Goal: Task Accomplishment & Management: Complete application form

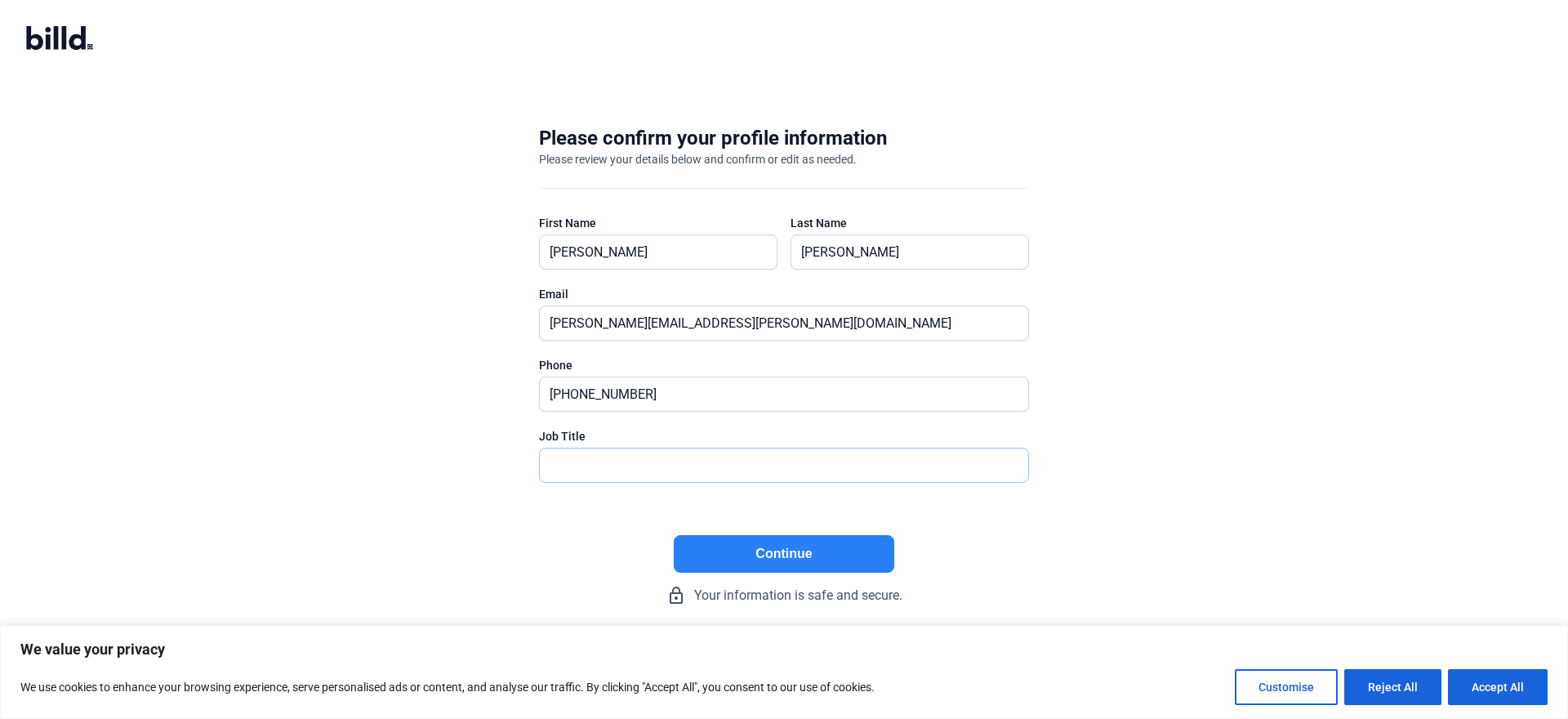
click at [562, 468] on input "text" at bounding box center [783, 465] width 488 height 33
type input "President"
click at [763, 549] on button "Continue" at bounding box center [784, 554] width 220 height 38
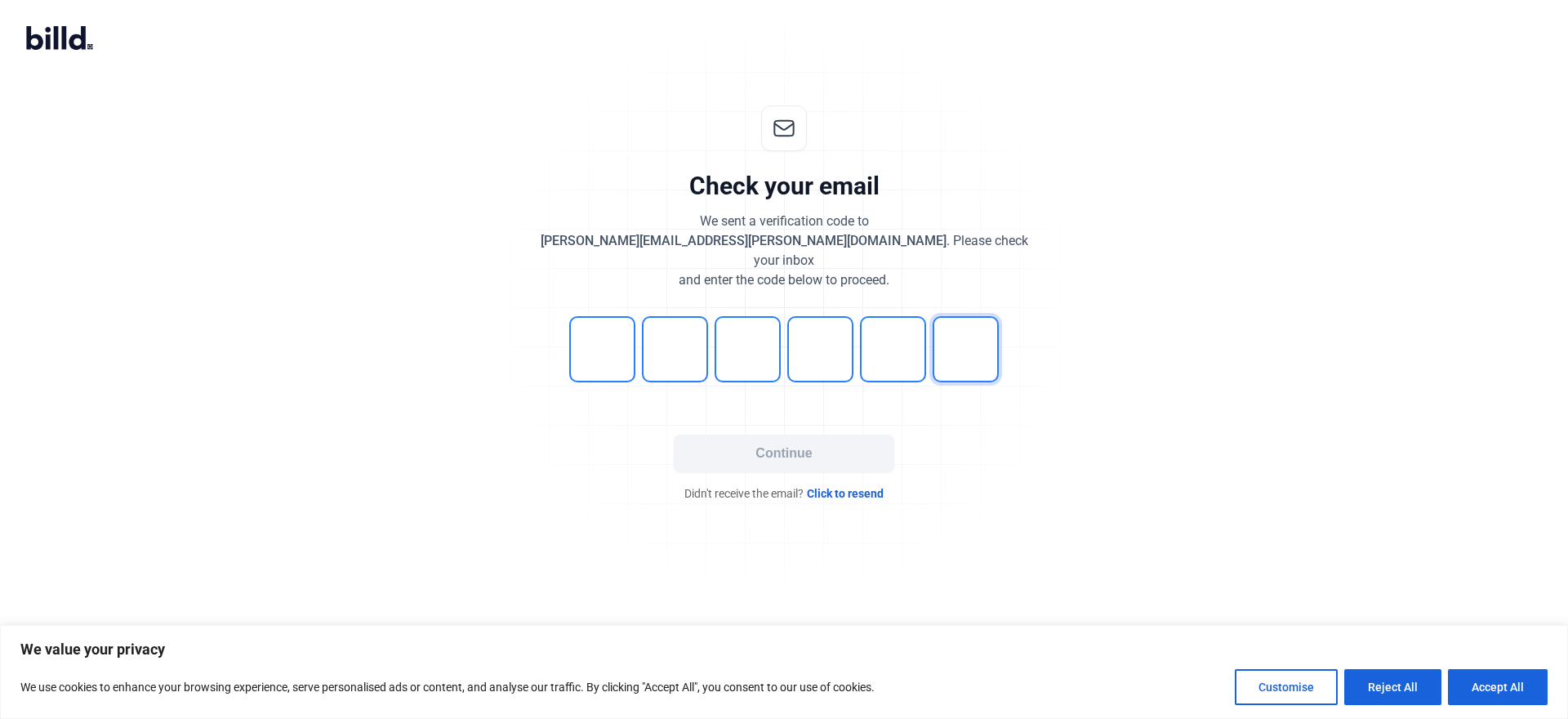
type input "0"
type input "9"
type input "1"
type input "7"
type input "2"
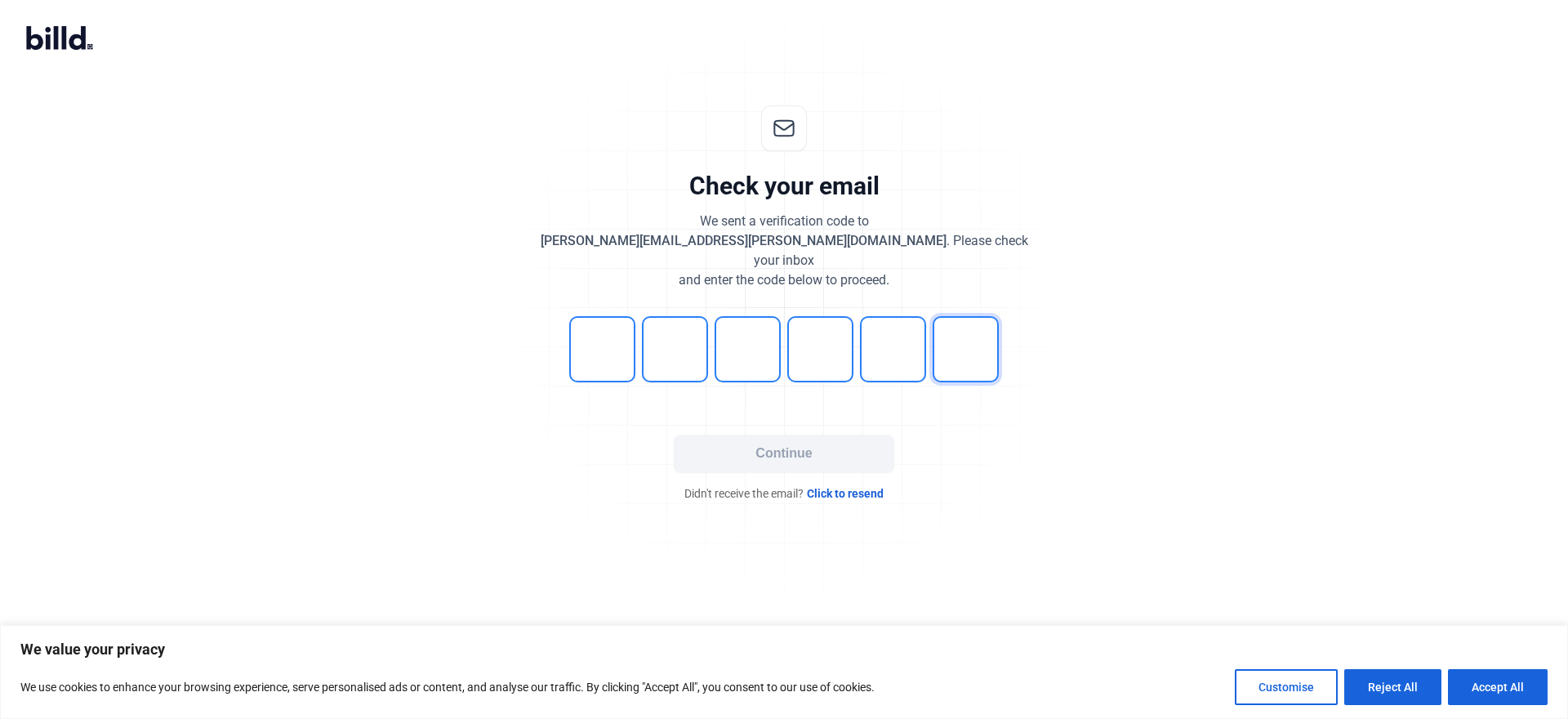
type input "2"
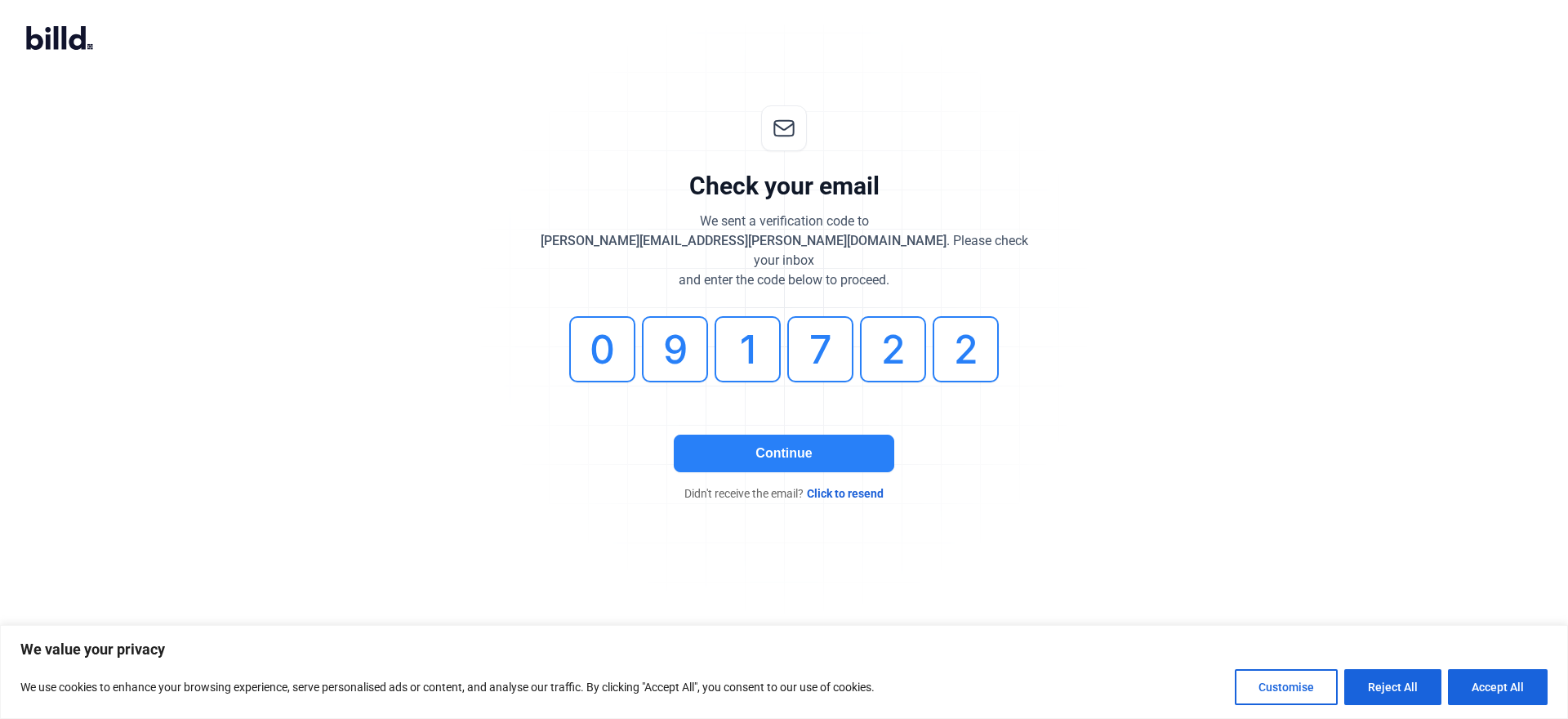
click at [771, 435] on button "Continue" at bounding box center [784, 453] width 220 height 38
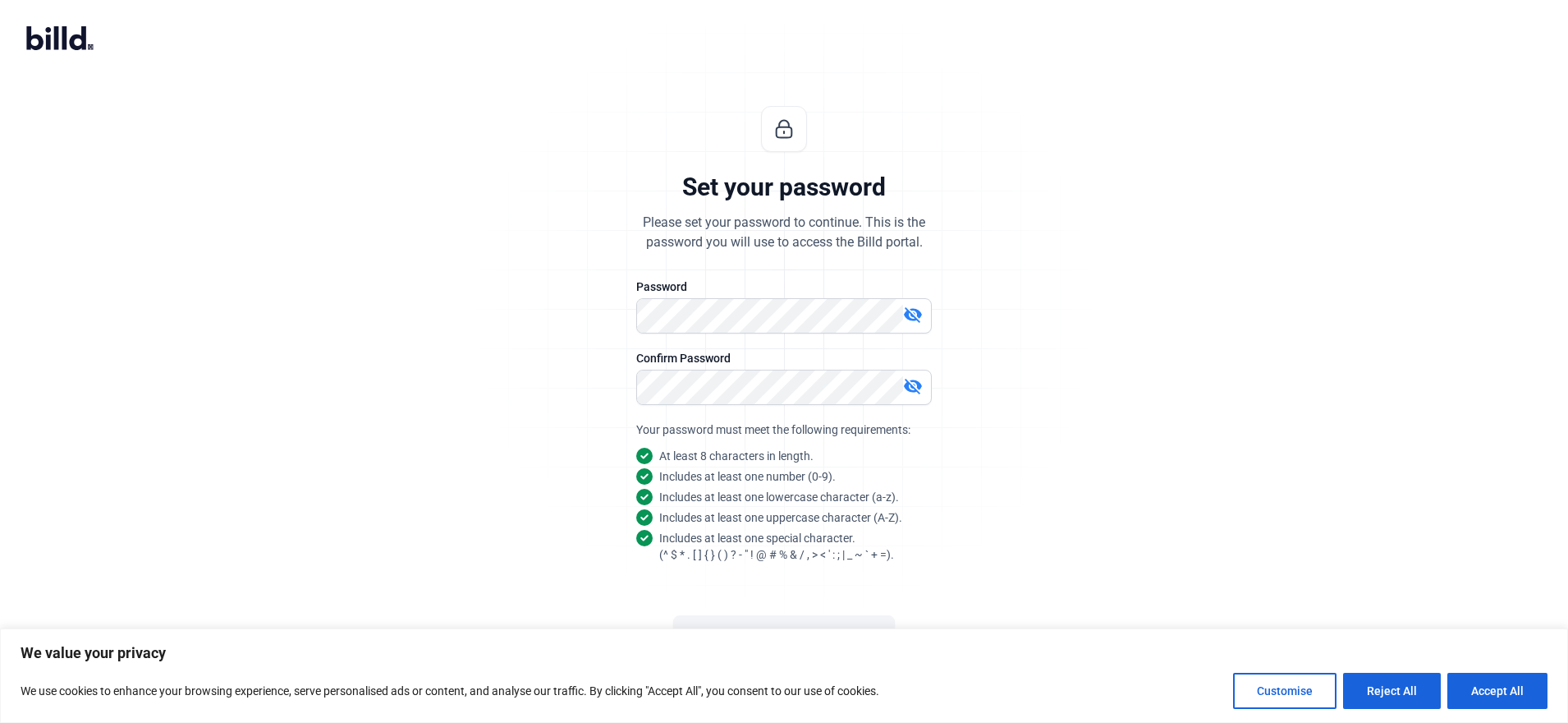
click at [911, 316] on mat-icon "visibility_off" at bounding box center [912, 314] width 19 height 19
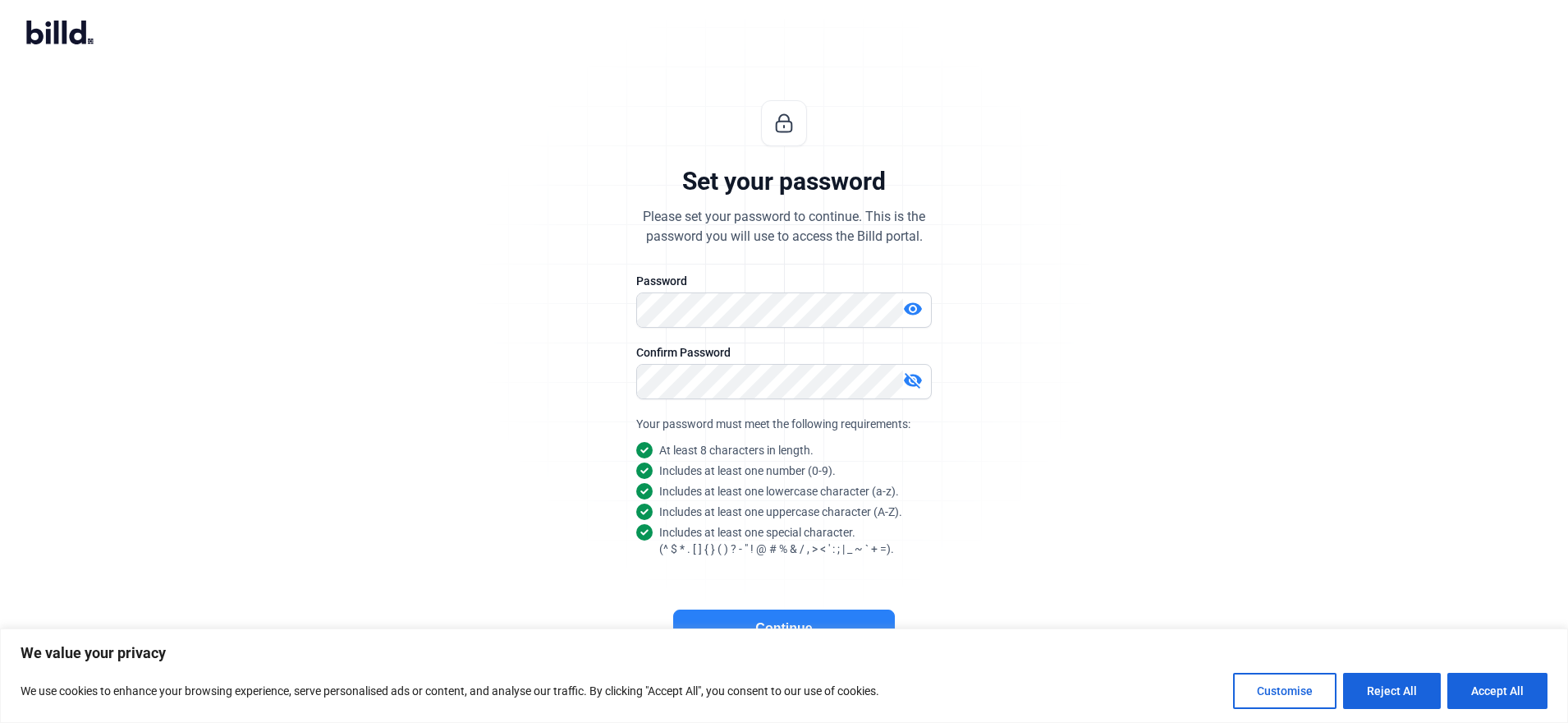
click at [780, 621] on button "Continue" at bounding box center [784, 628] width 222 height 38
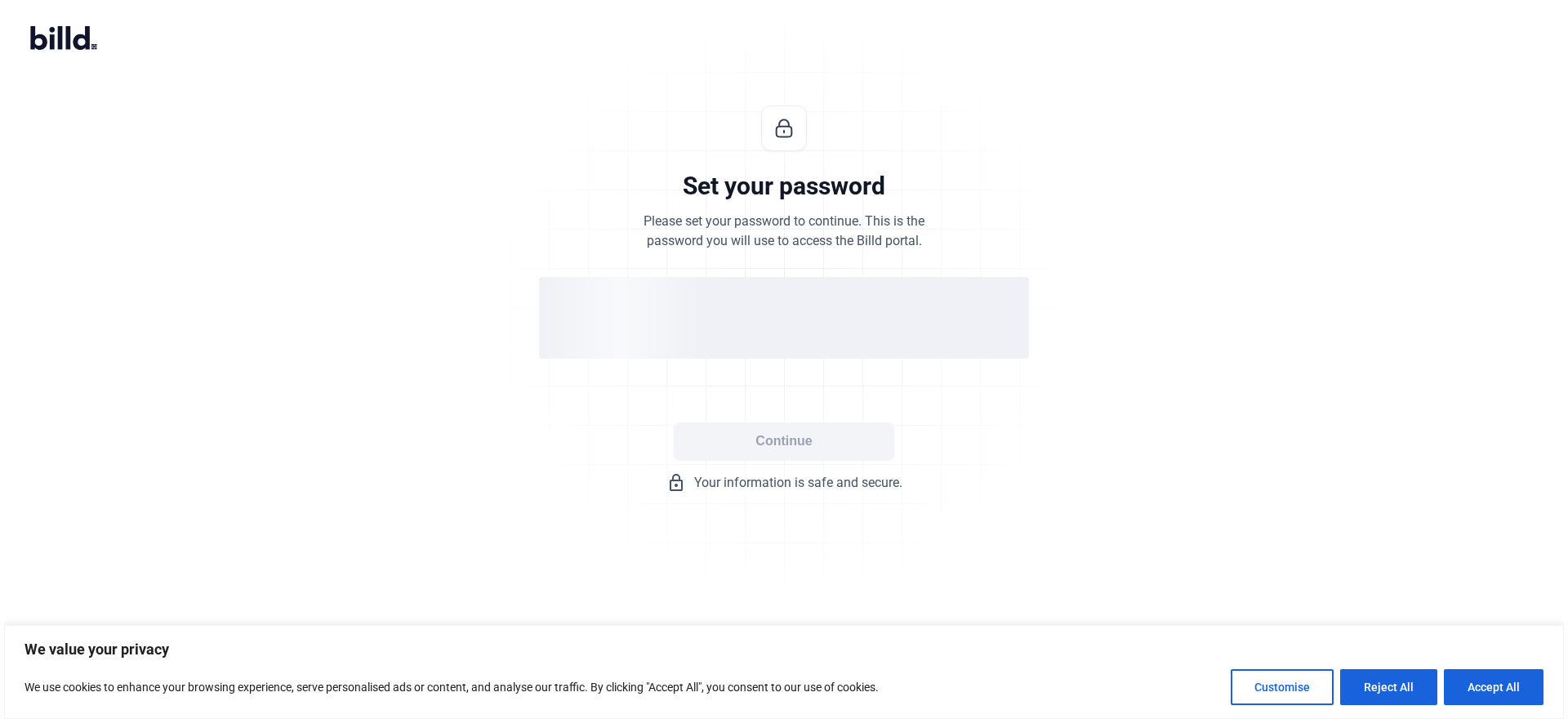
scroll to position [0, 0]
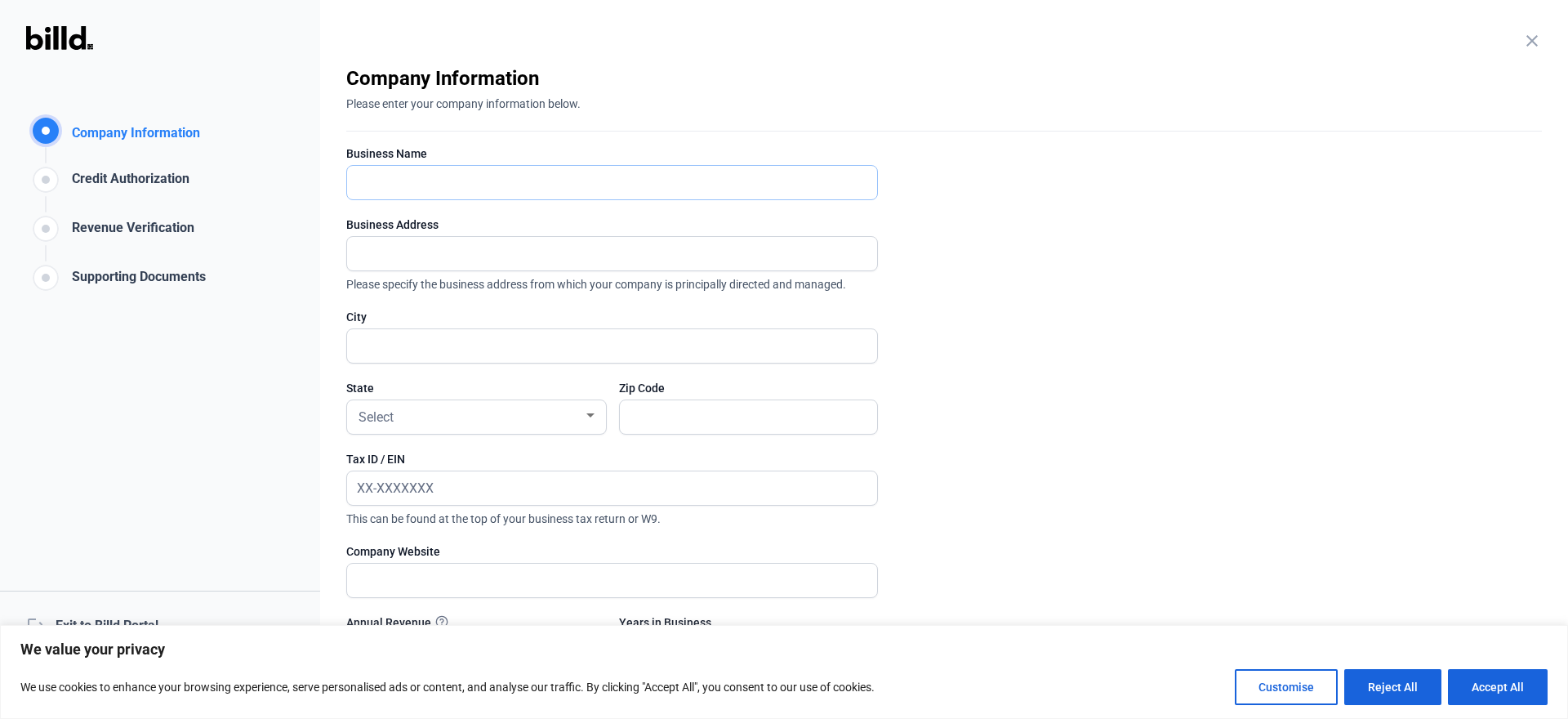
click at [378, 185] on input "text" at bounding box center [612, 183] width 530 height 33
type input "Harmony Energy Works Incorporated"
type input "[STREET_ADDRESS] Energy Works"
type input "Hampton"
type input "03842"
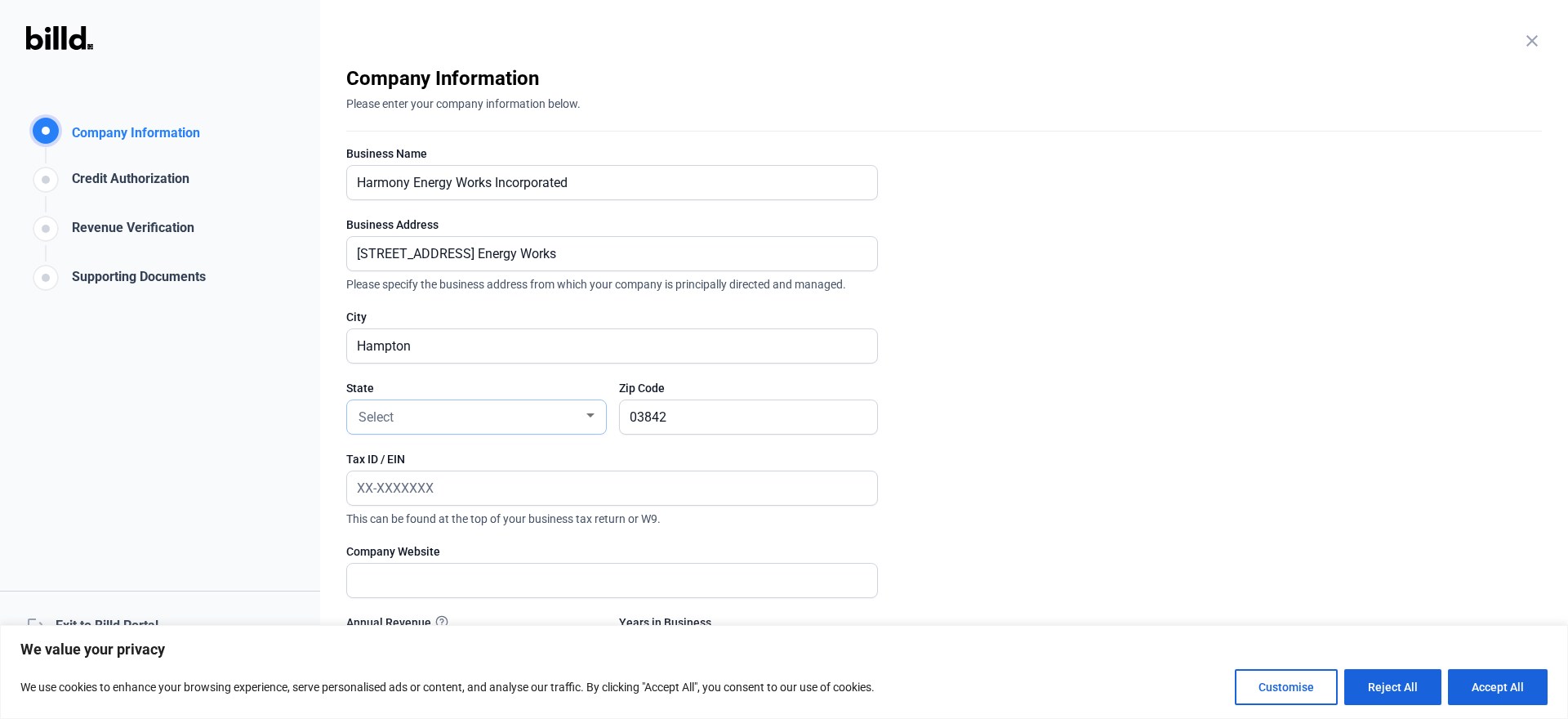
click at [589, 413] on div at bounding box center [590, 416] width 15 height 13
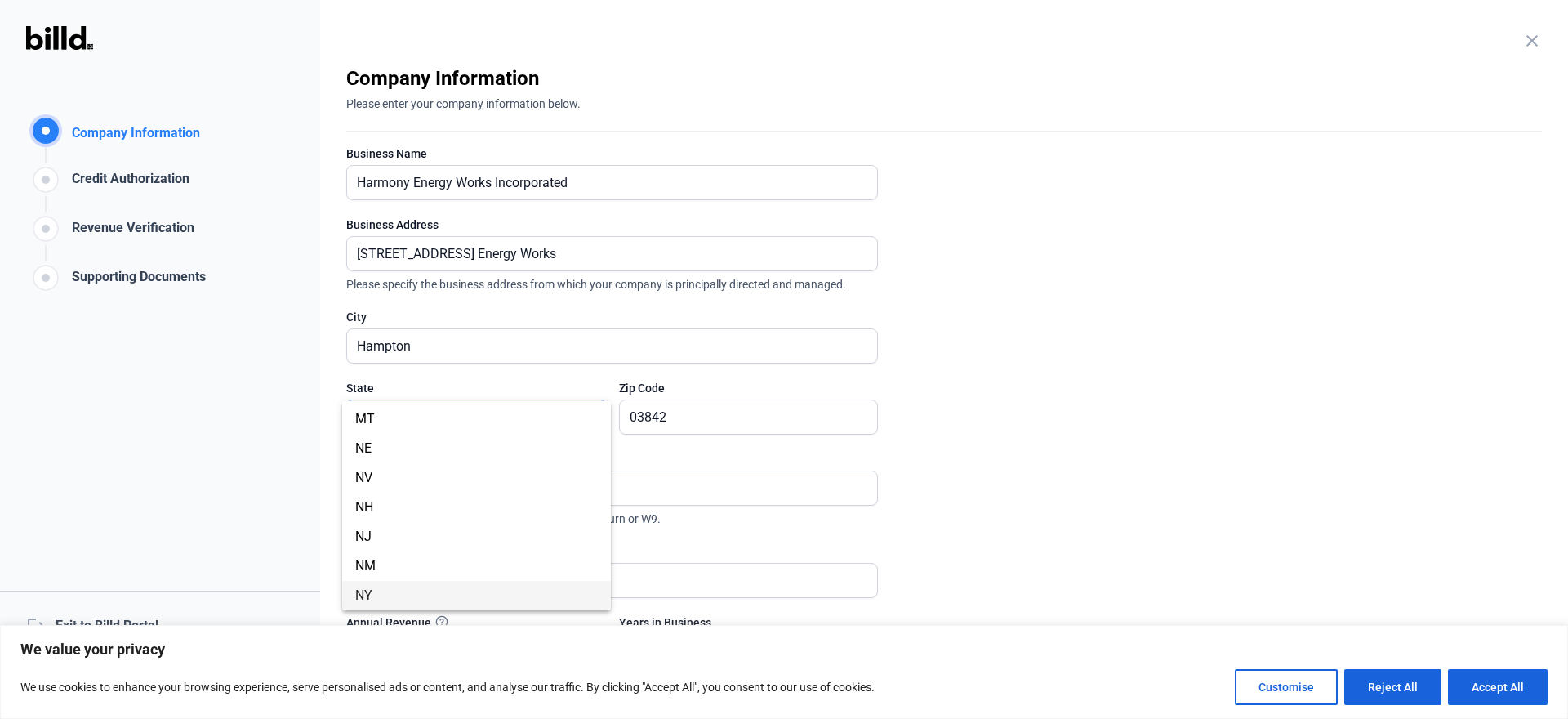
scroll to position [791, 0]
click at [361, 475] on span "NH" at bounding box center [364, 477] width 18 height 16
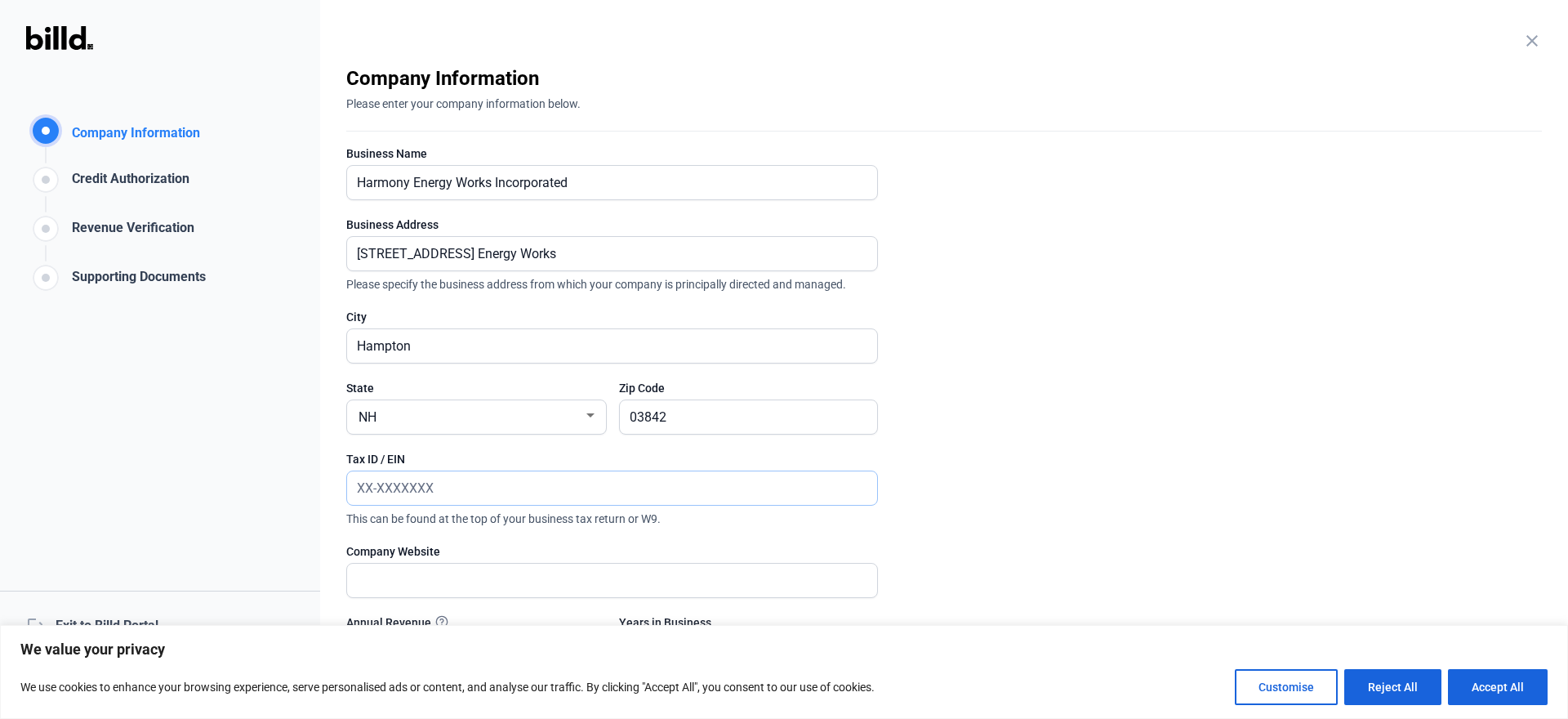
drag, startPoint x: 433, startPoint y: 489, endPoint x: 257, endPoint y: 494, distance: 176.1
click at [257, 494] on div "Company Information Company Information Credit Authorization Revenue Verificati…" at bounding box center [784, 359] width 1568 height 719
drag, startPoint x: 437, startPoint y: 488, endPoint x: 261, endPoint y: 486, distance: 176.0
click at [271, 486] on div "Company Information Company Information Credit Authorization Revenue Verificati…" at bounding box center [784, 359] width 1568 height 719
paste input "2542998"
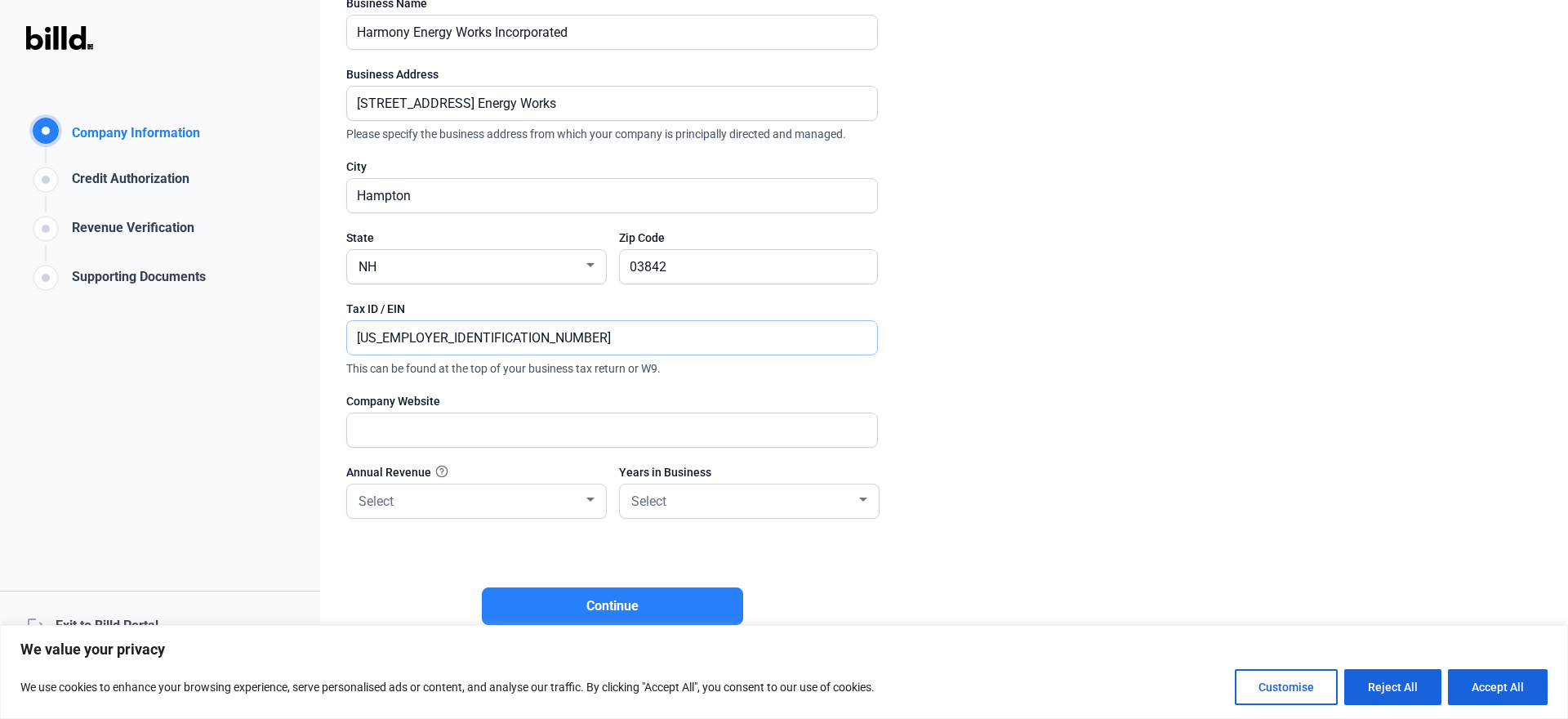
scroll to position [175, 0]
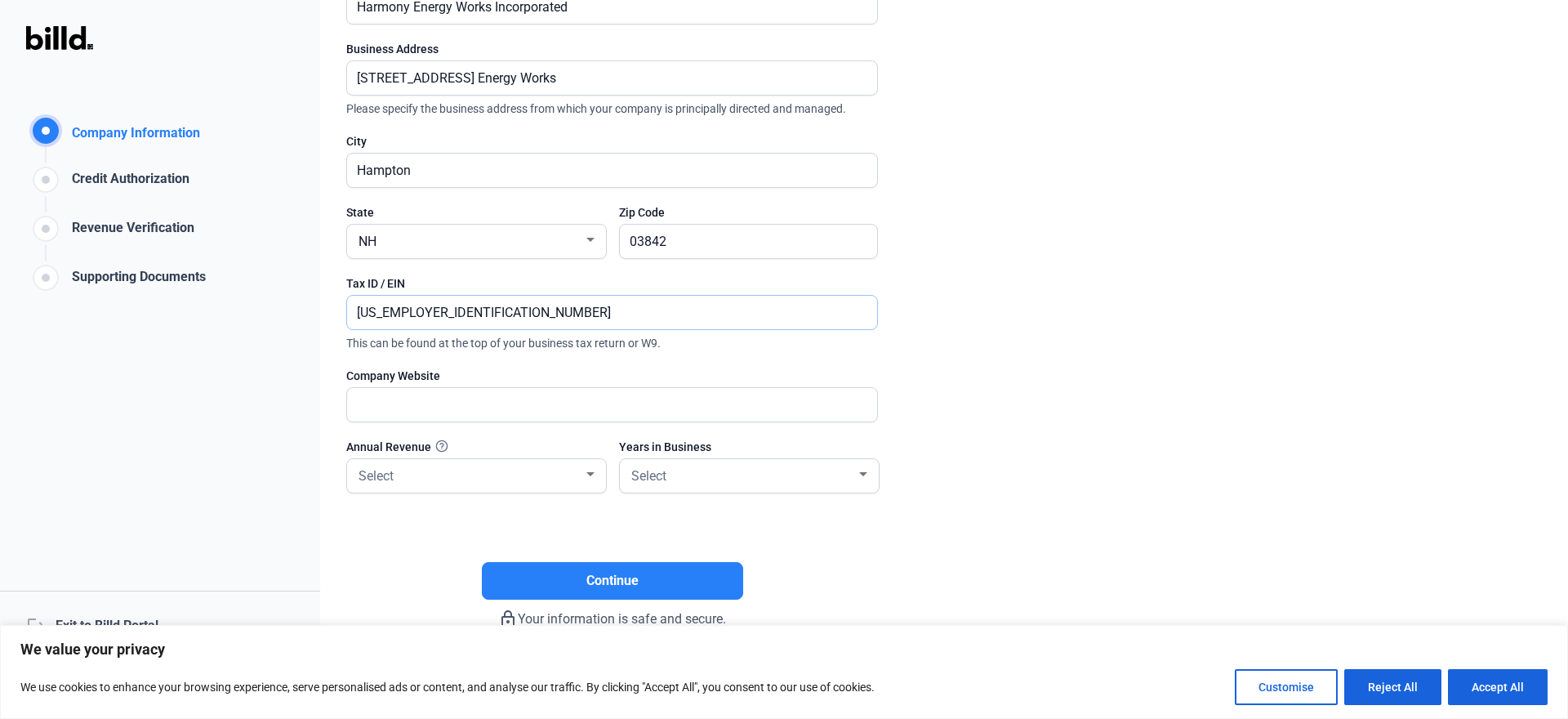
type input "[US_EMPLOYER_IDENTIFICATION_NUMBER]"
click at [377, 397] on input "text" at bounding box center [603, 405] width 512 height 33
type input "[DOMAIN_NAME]"
click at [594, 463] on div "Select" at bounding box center [476, 473] width 242 height 20
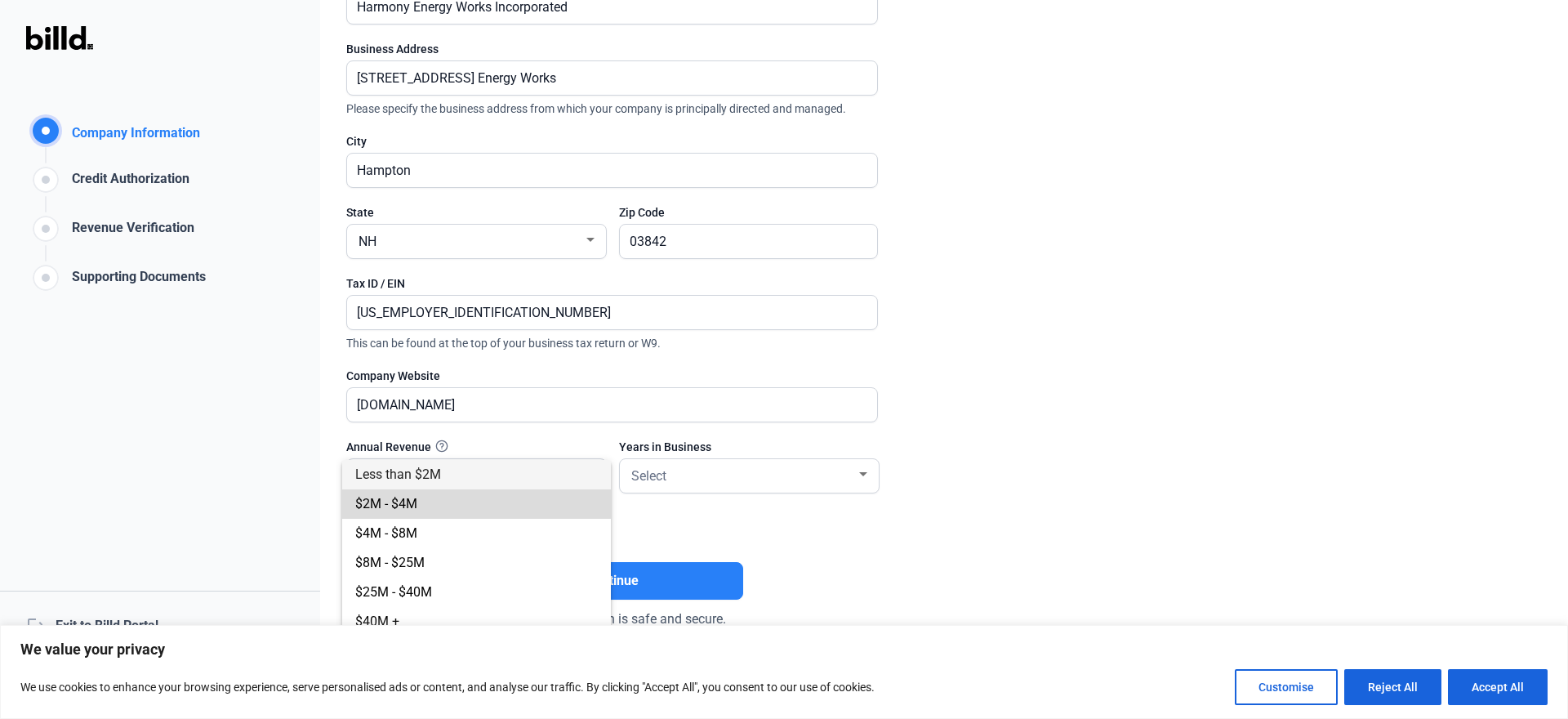
click at [390, 506] on span "$2M - $4M" at bounding box center [386, 504] width 62 height 16
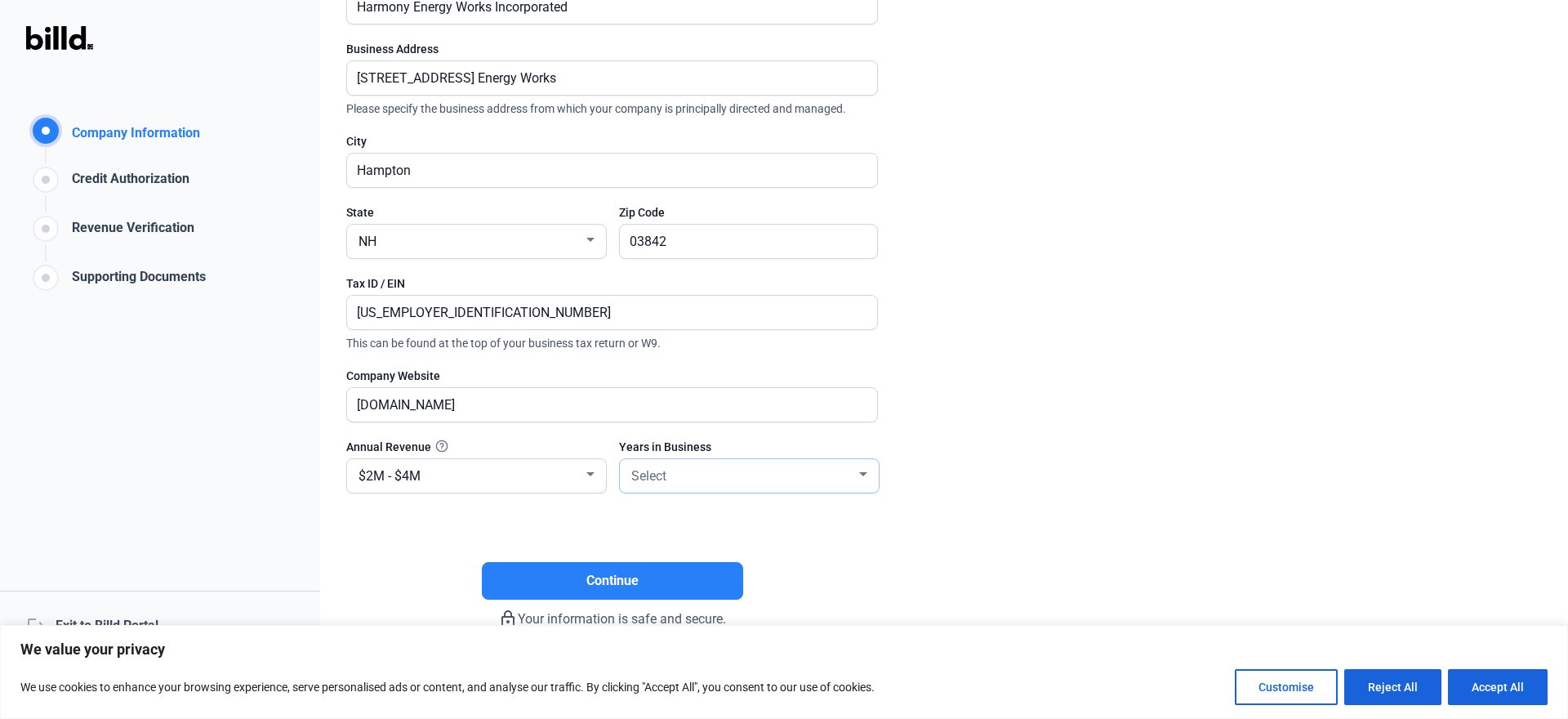
click at [857, 471] on div at bounding box center [863, 474] width 15 height 13
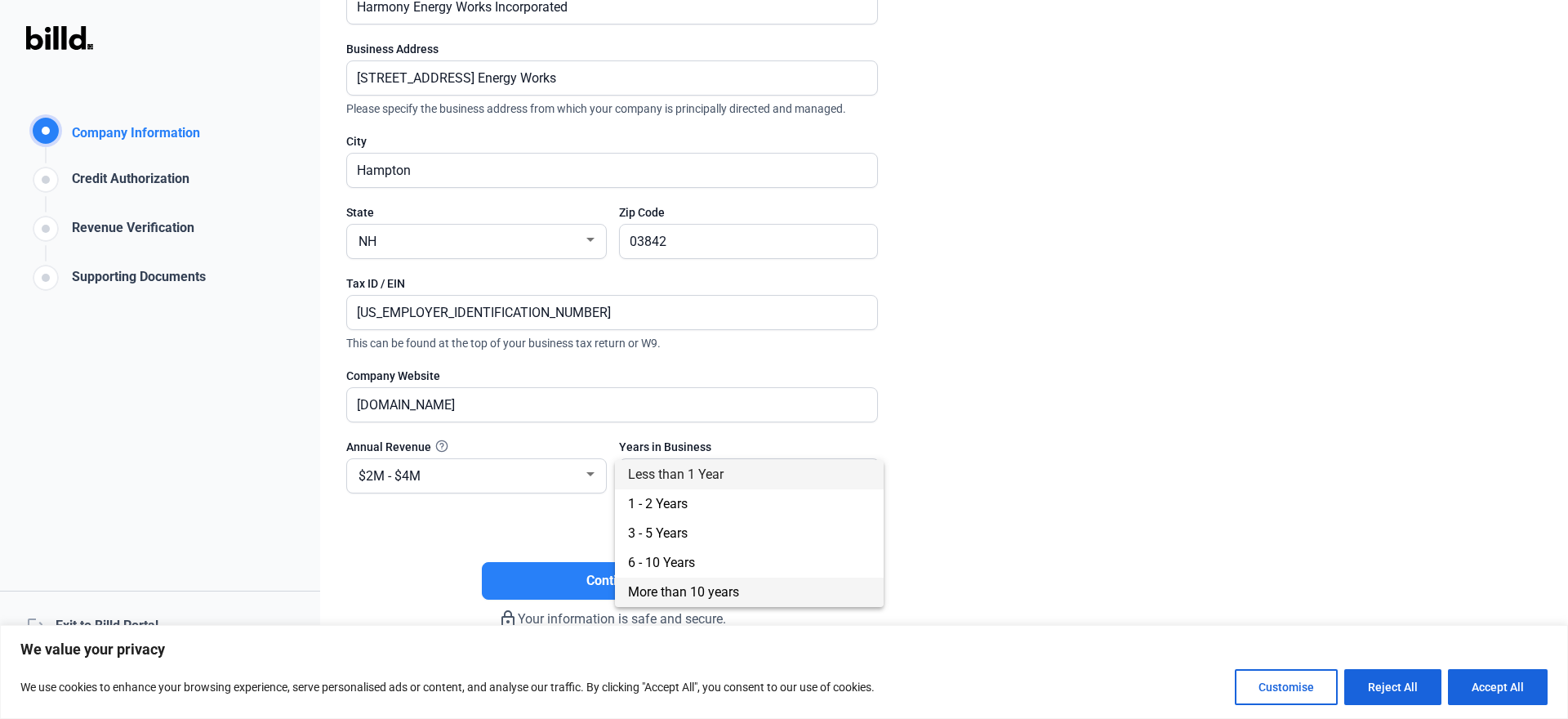
click at [670, 592] on span "More than 10 years" at bounding box center [683, 591] width 111 height 16
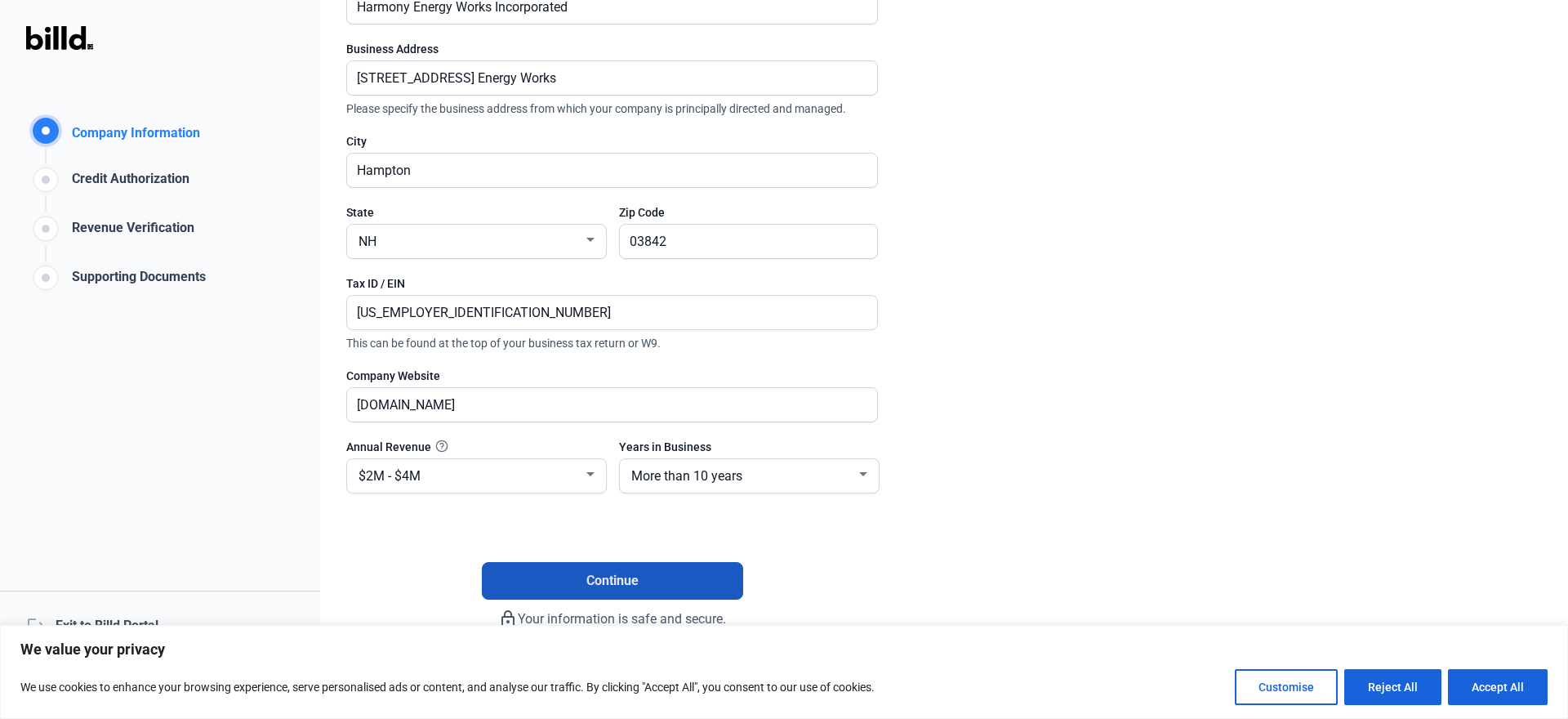
click at [599, 581] on span "Continue" at bounding box center [612, 580] width 53 height 19
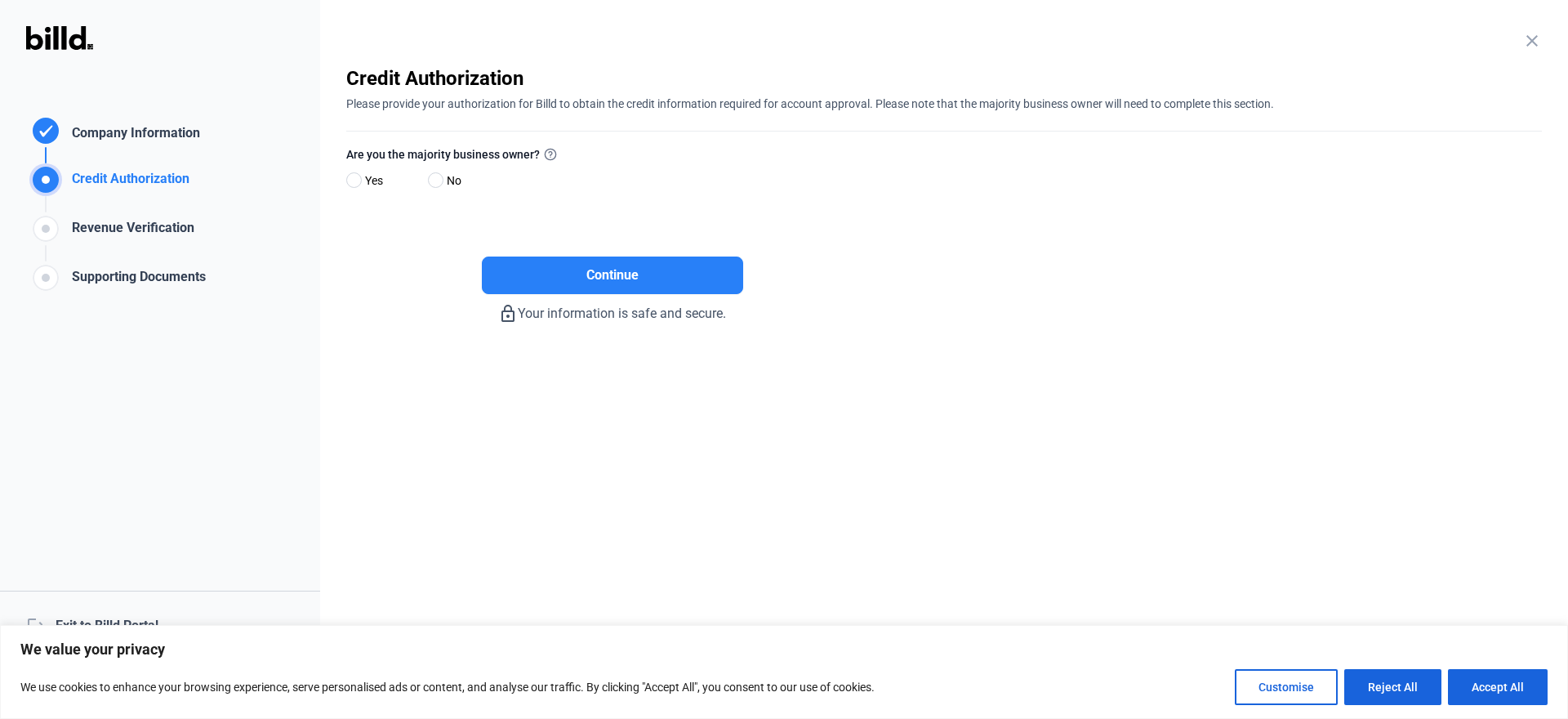
scroll to position [0, 0]
click at [357, 179] on span at bounding box center [354, 180] width 16 height 16
click at [357, 179] on input "Yes" at bounding box center [352, 180] width 13 height 13
radio input "true"
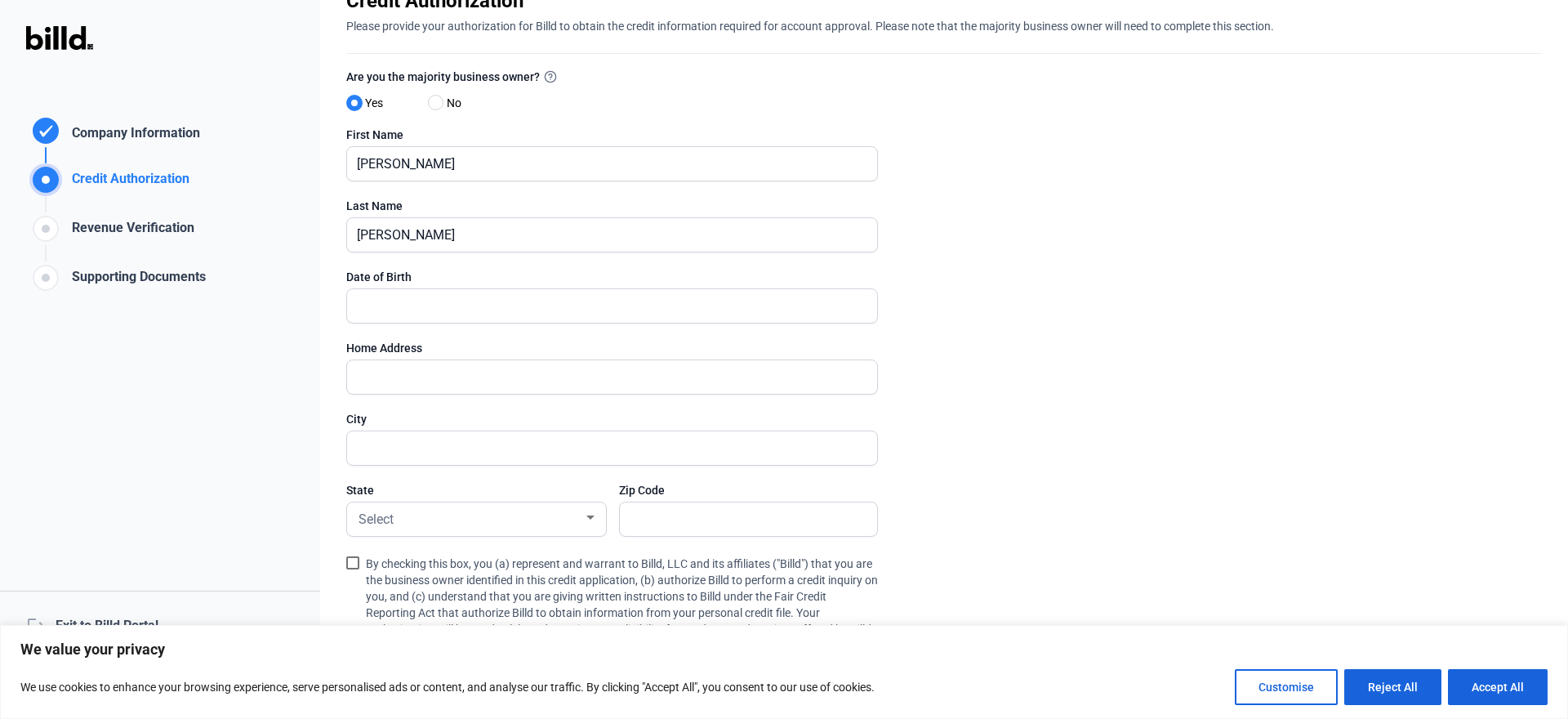
scroll to position [66, 0]
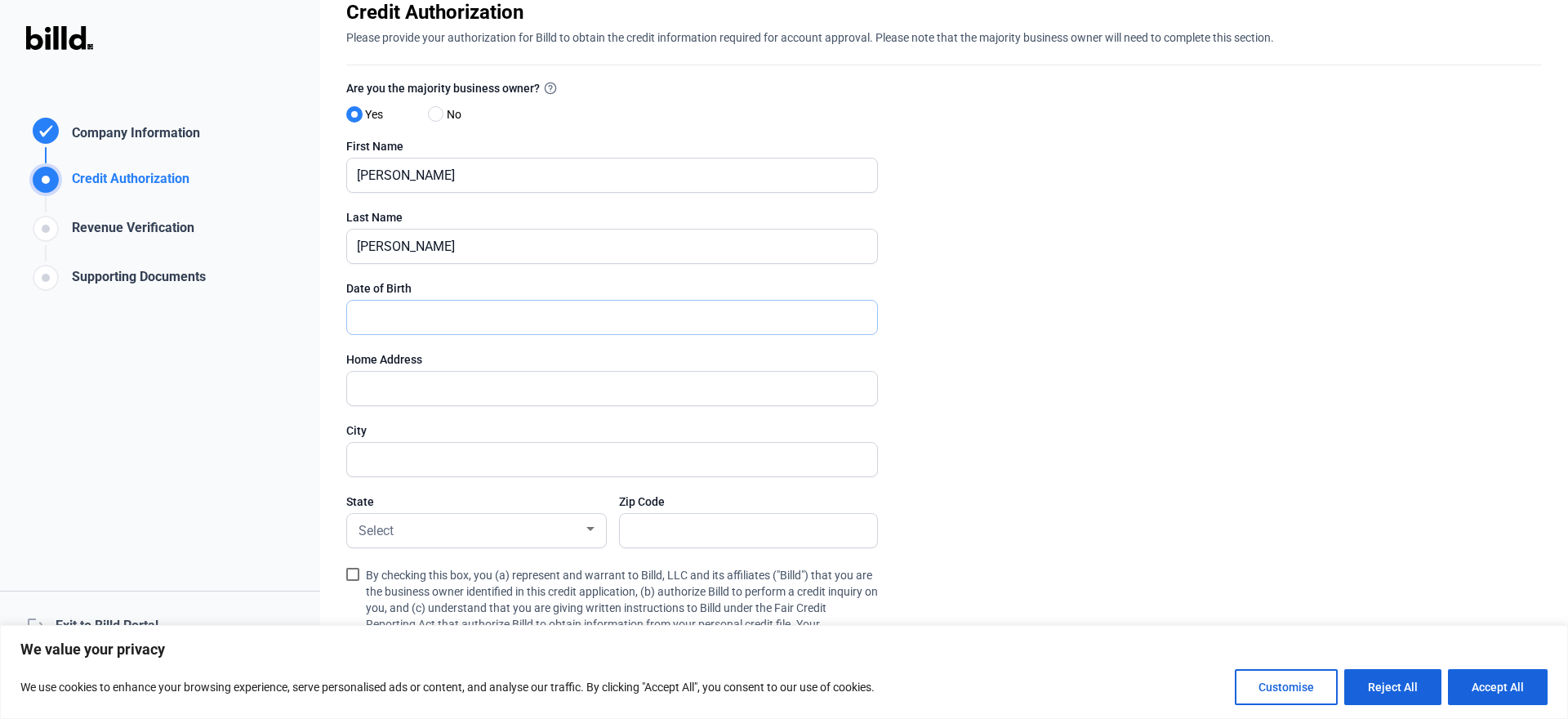
click at [407, 321] on input "text" at bounding box center [612, 317] width 530 height 33
type input "[DATE]"
click at [399, 389] on input "text" at bounding box center [612, 388] width 530 height 33
type input "[STREET_ADDRESS]"
type input "Harmony Energy Works"
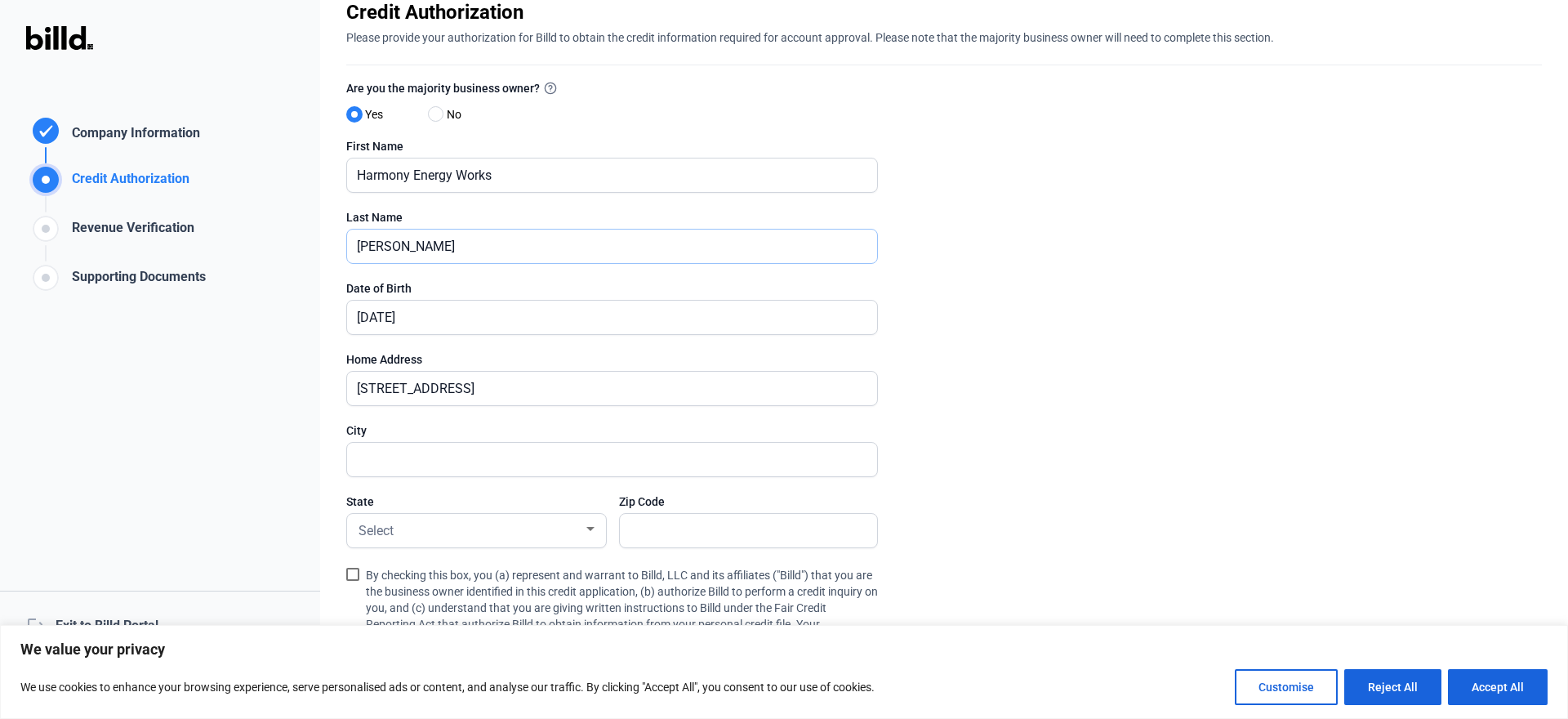
type input "Harmony Energy Works"
type input "Hampton"
type input "03842"
click at [524, 170] on input "Harmony Energy Works" at bounding box center [612, 175] width 530 height 33
drag, startPoint x: 579, startPoint y: 182, endPoint x: 276, endPoint y: 190, distance: 303.1
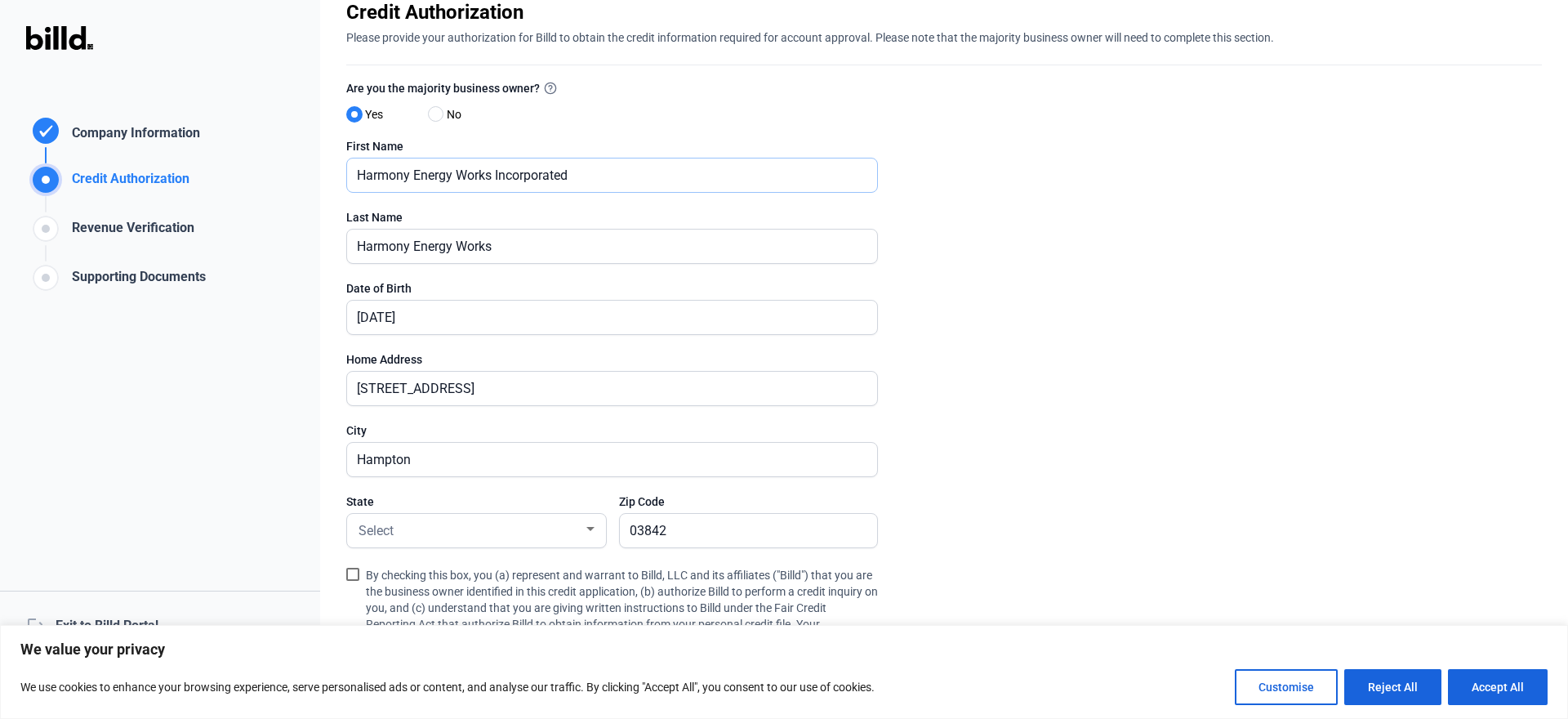
click at [276, 190] on div "Credit Authorization Company Information Credit Authorization Revenue Verificat…" at bounding box center [784, 359] width 1568 height 719
type input "[PERSON_NAME]"
click at [594, 532] on div at bounding box center [590, 529] width 15 height 13
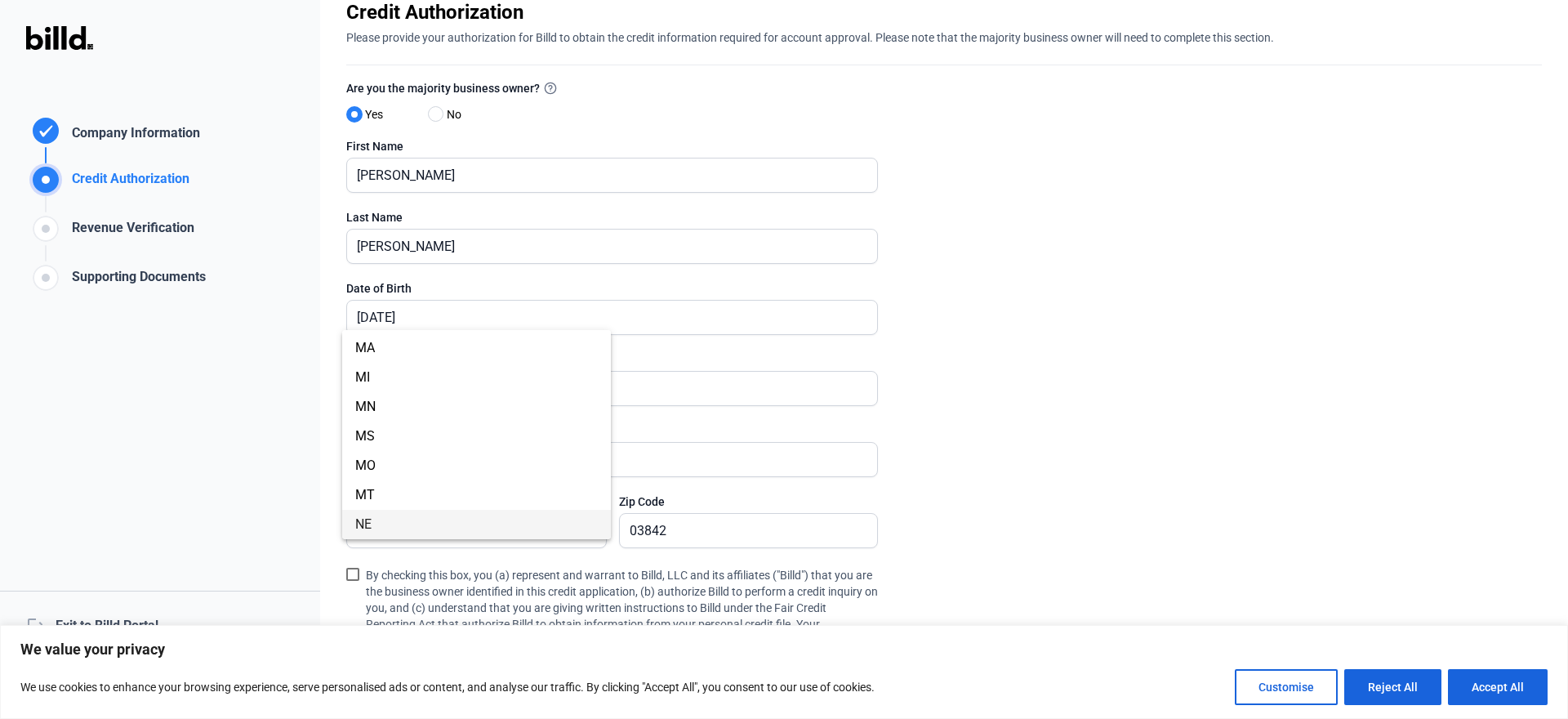
scroll to position [797, 0]
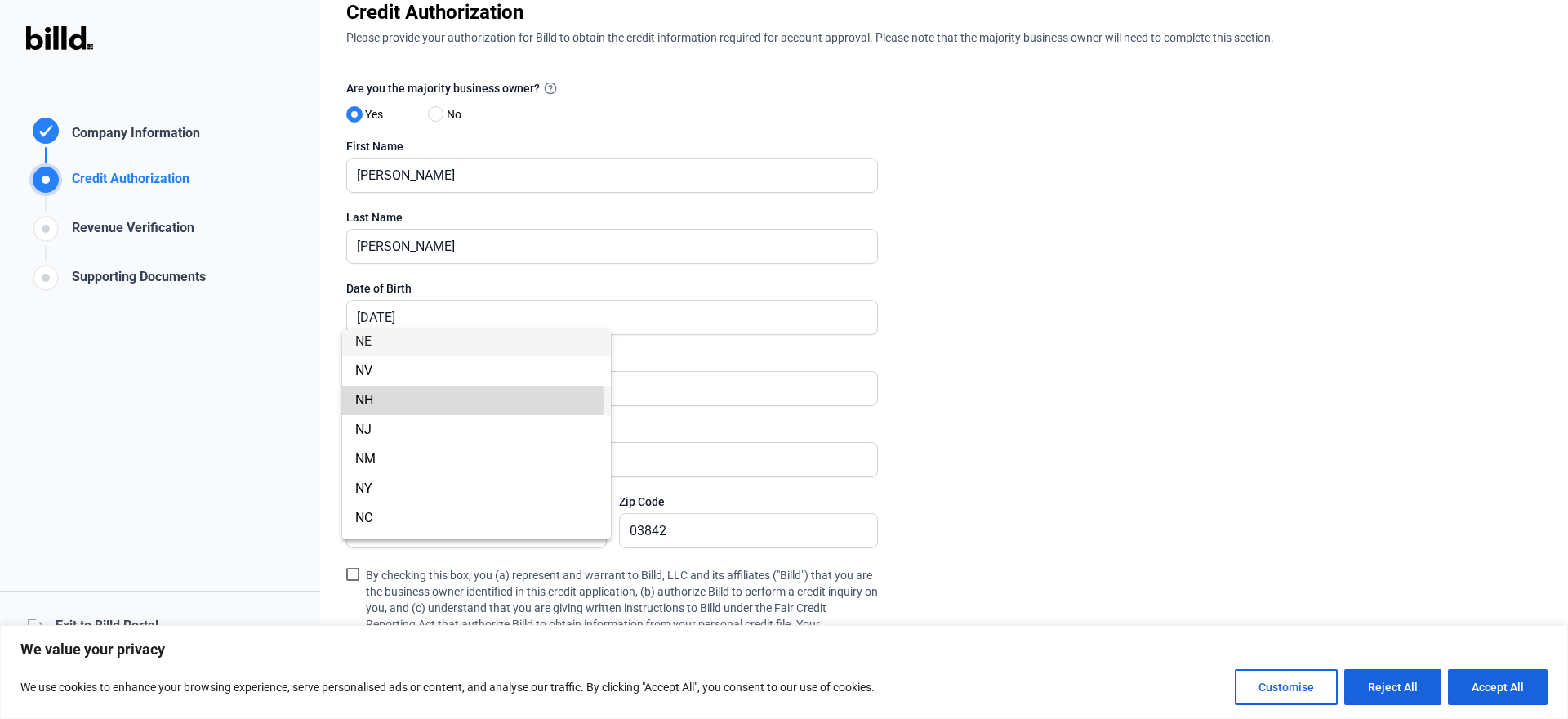
click at [367, 401] on span "NH" at bounding box center [364, 399] width 18 height 16
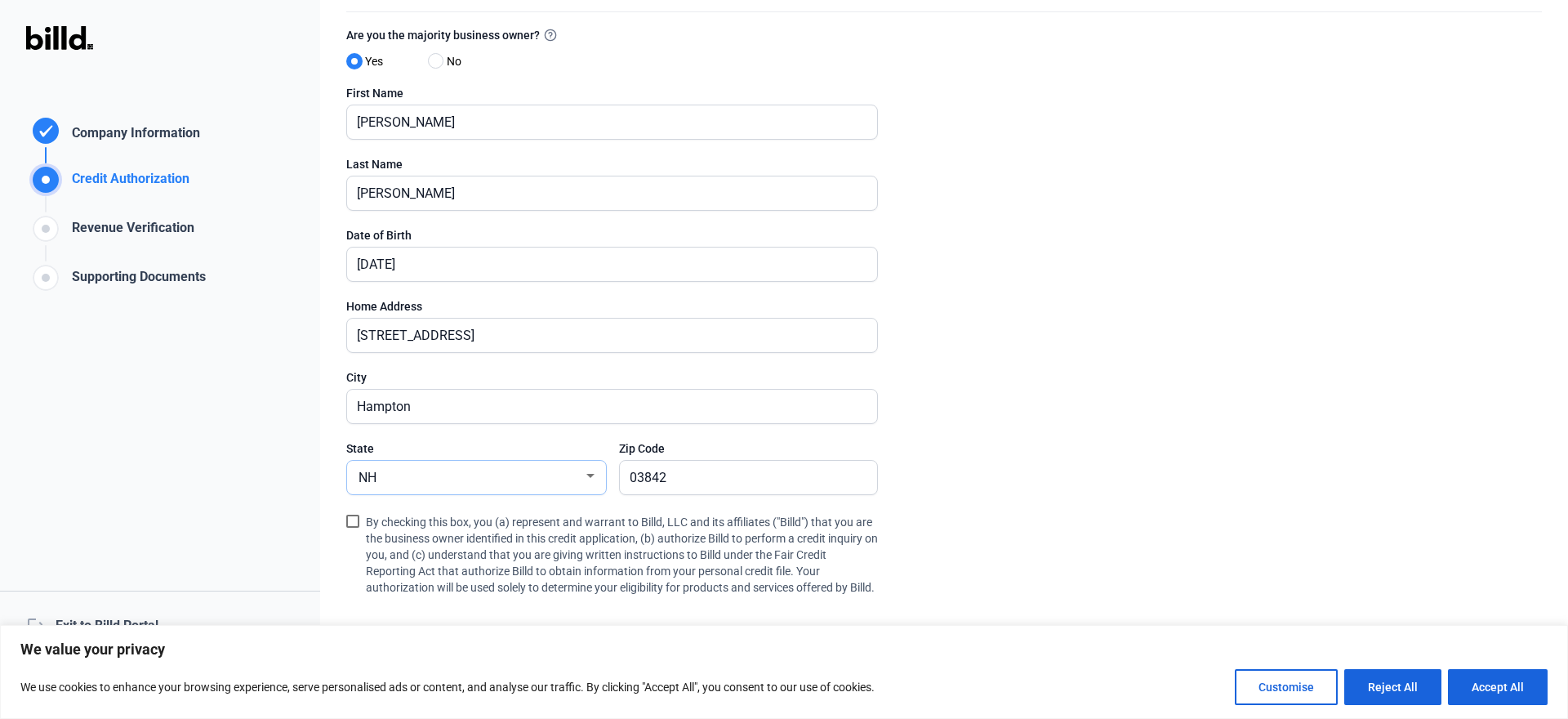
scroll to position [230, 0]
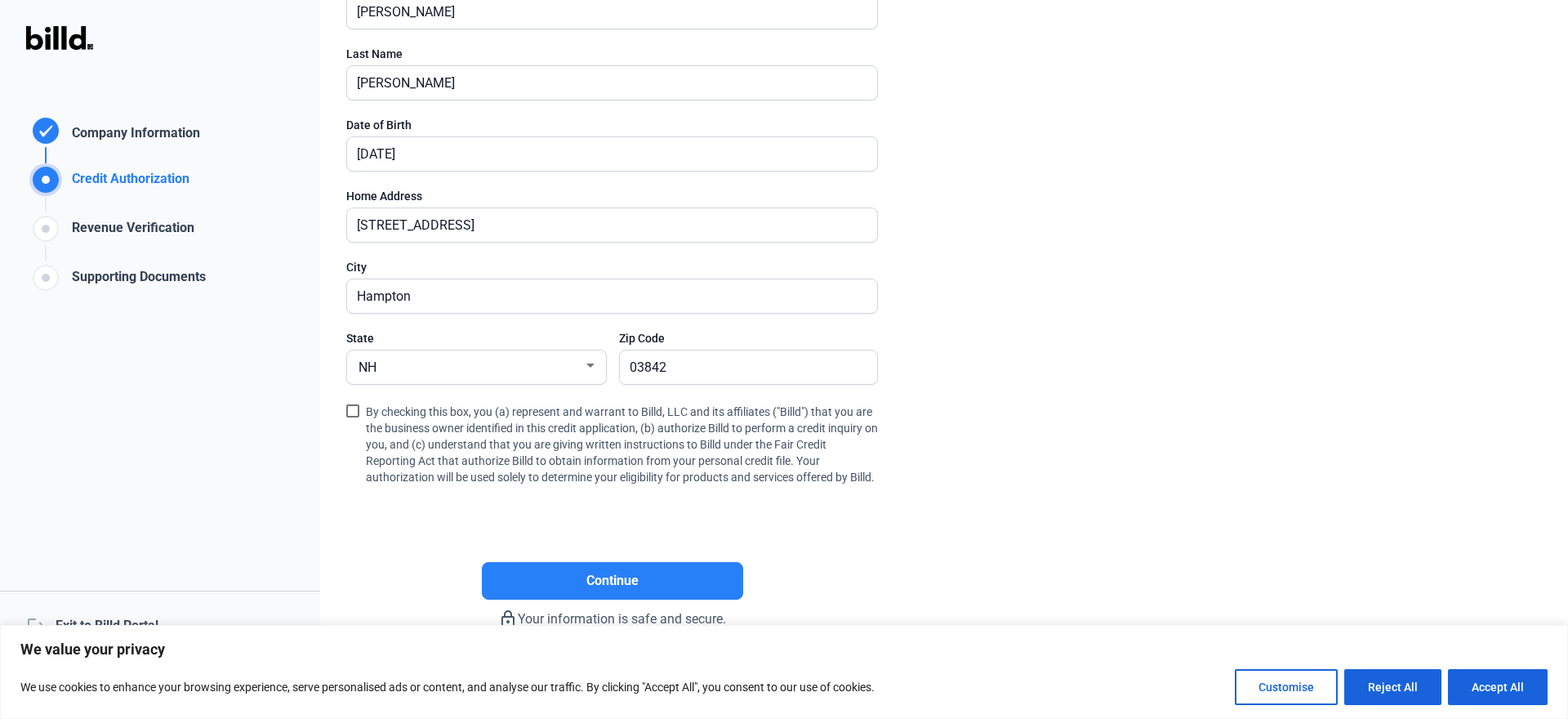
click at [353, 408] on span at bounding box center [353, 411] width 13 height 13
click at [0, 0] on input "By checking this box, you (a) represent and warrant to Billd, LLC and its affil…" at bounding box center [0, 0] width 0 height 0
click at [612, 580] on span "Continue" at bounding box center [612, 580] width 53 height 19
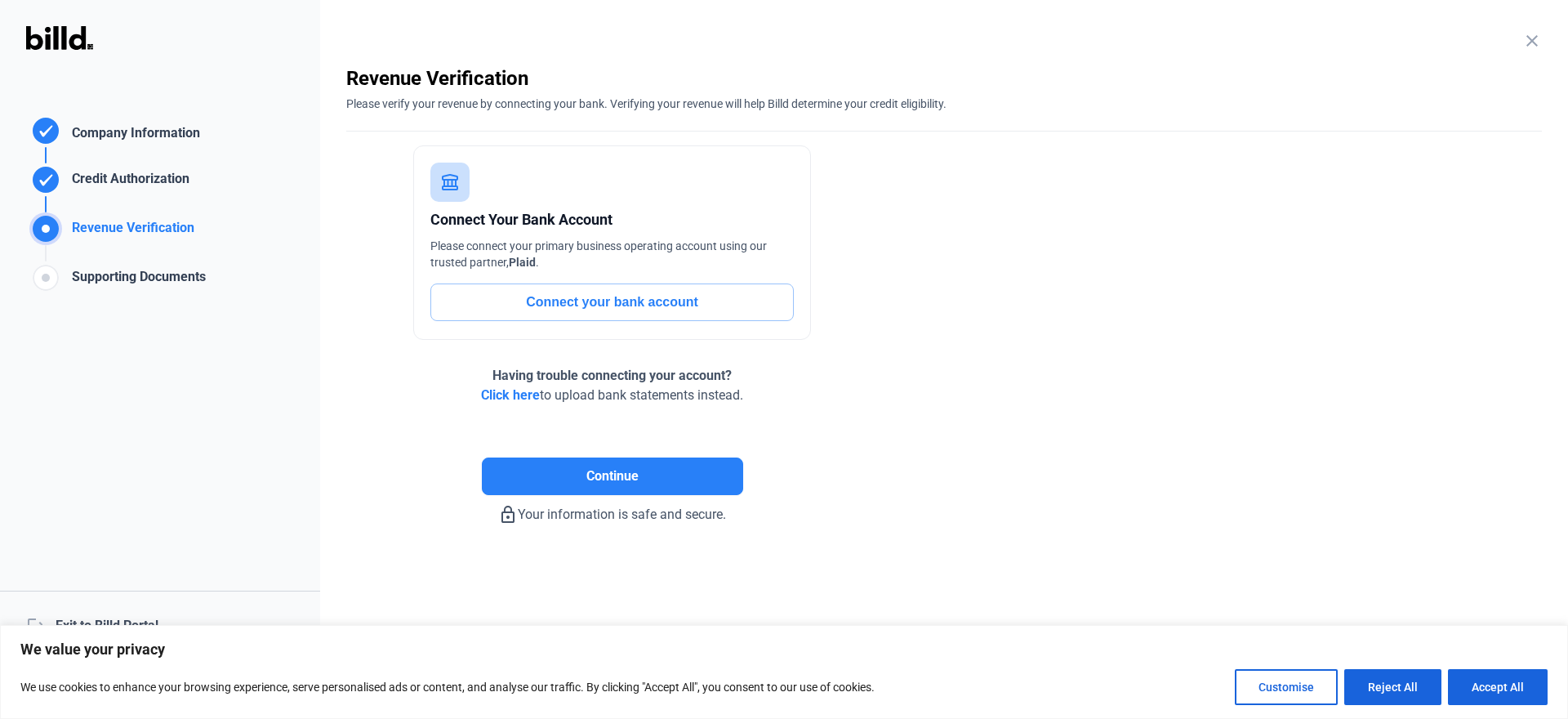
scroll to position [0, 0]
click at [597, 304] on button "Connect your bank account" at bounding box center [611, 301] width 363 height 38
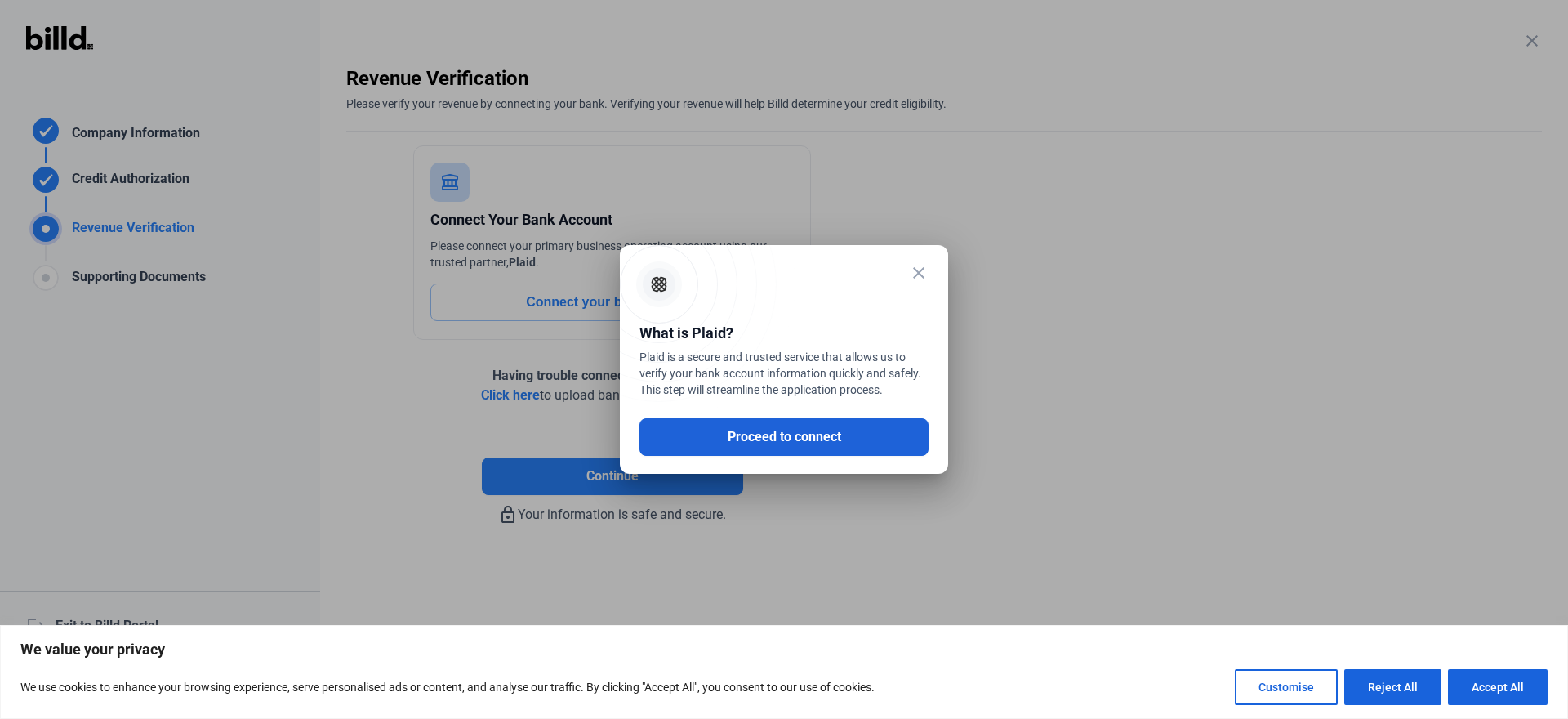
click at [777, 431] on button "Proceed to connect" at bounding box center [784, 437] width 289 height 38
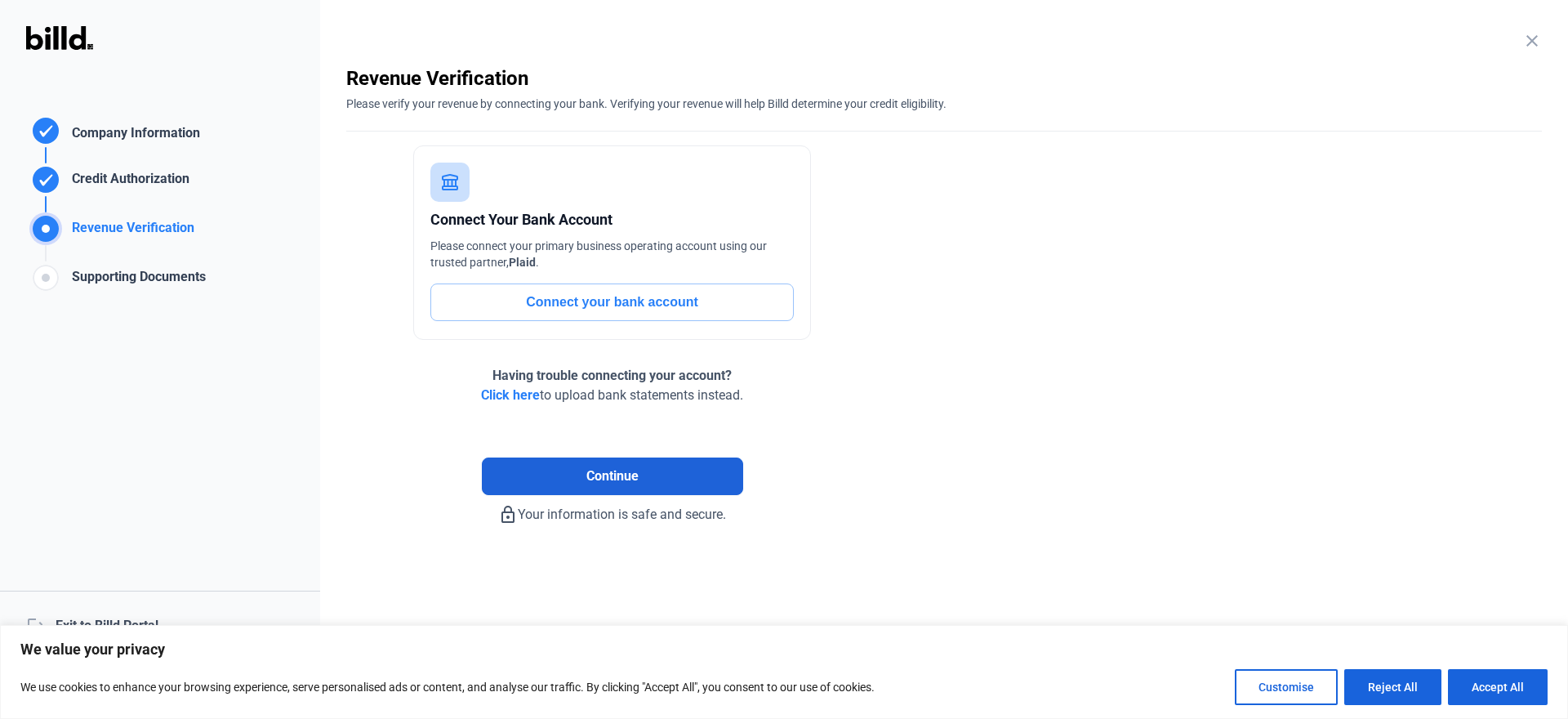
click at [604, 484] on span "Continue" at bounding box center [612, 475] width 53 height 19
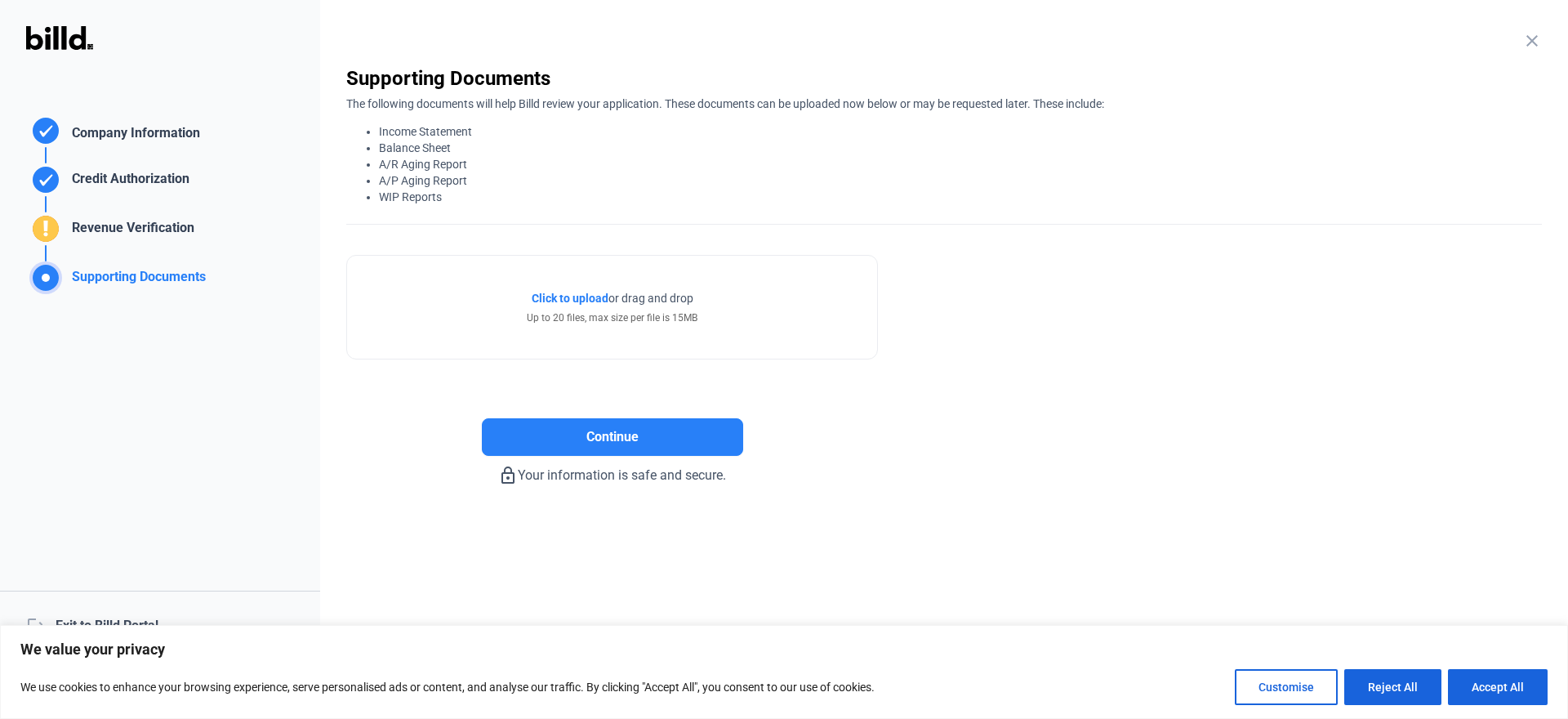
drag, startPoint x: 351, startPoint y: 134, endPoint x: 514, endPoint y: 201, distance: 176.2
click at [514, 201] on ul "Income Statement Balance Sheet A/R Aging Report A/P Aging Report WIP Reports" at bounding box center [944, 165] width 1196 height 82
copy ul "Income Statement Balance Sheet A/R Aging Report A/P Aging Report WIP Reports"
click at [1474, 681] on button "Accept All" at bounding box center [1497, 686] width 99 height 36
checkbox input "true"
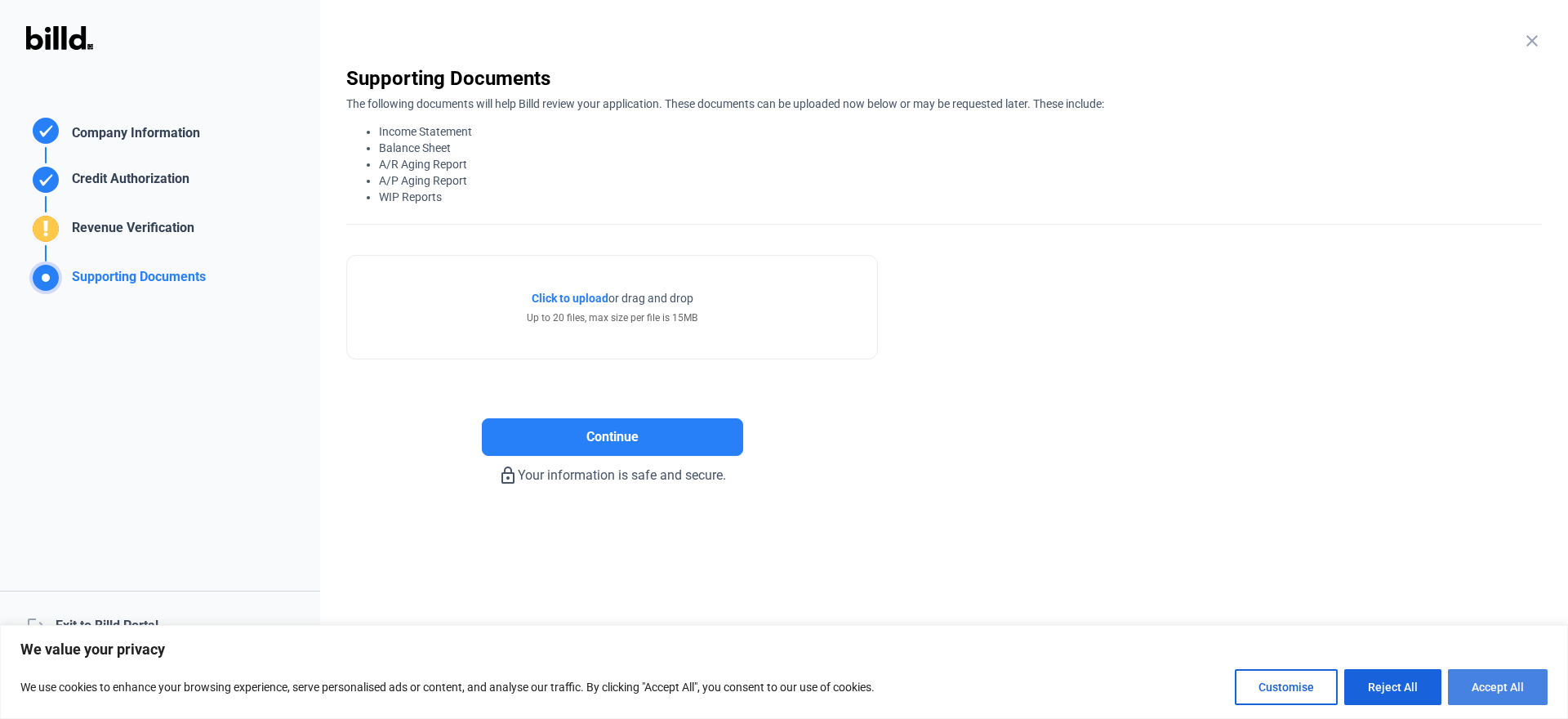
checkbox input "true"
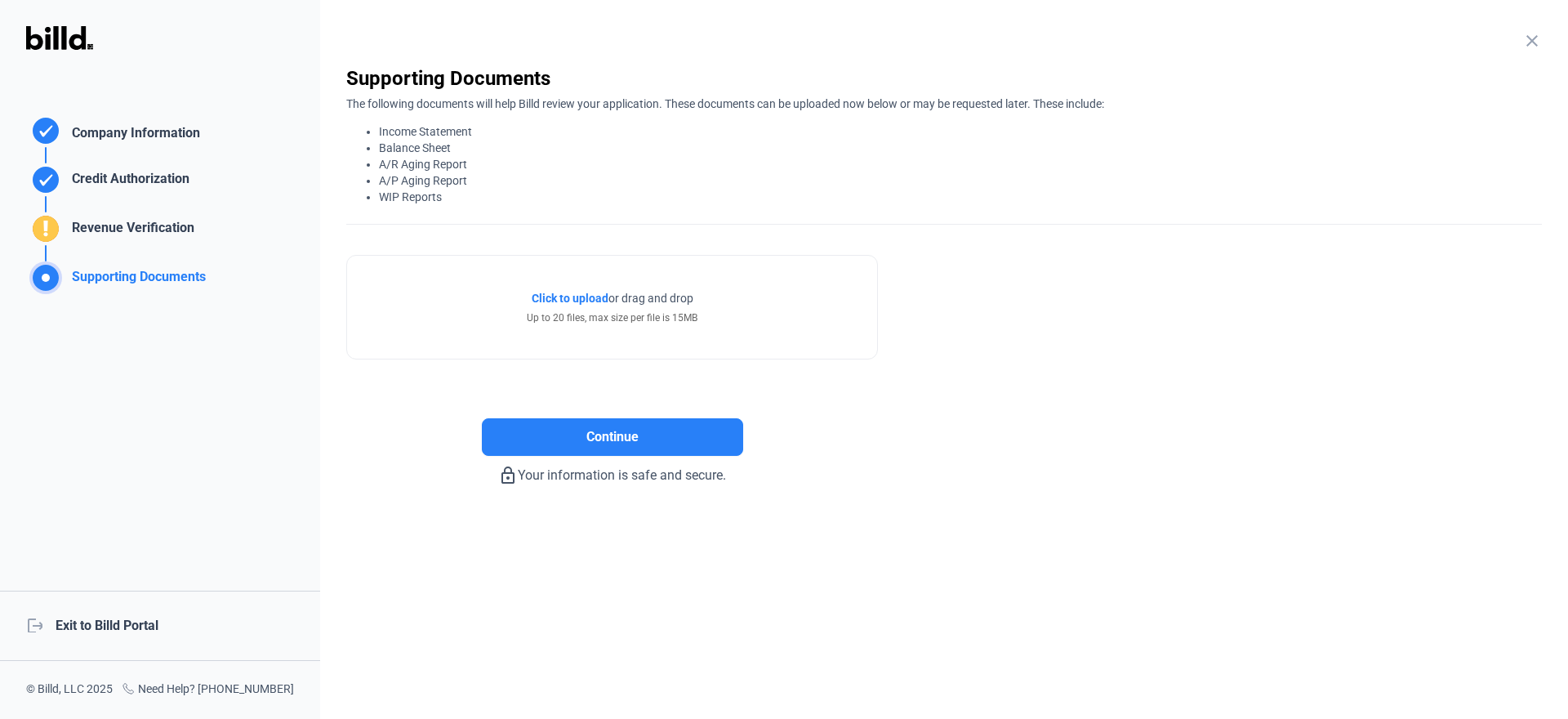
click at [90, 619] on div "logout Exit to Billd Portal" at bounding box center [159, 625] width 320 height 70
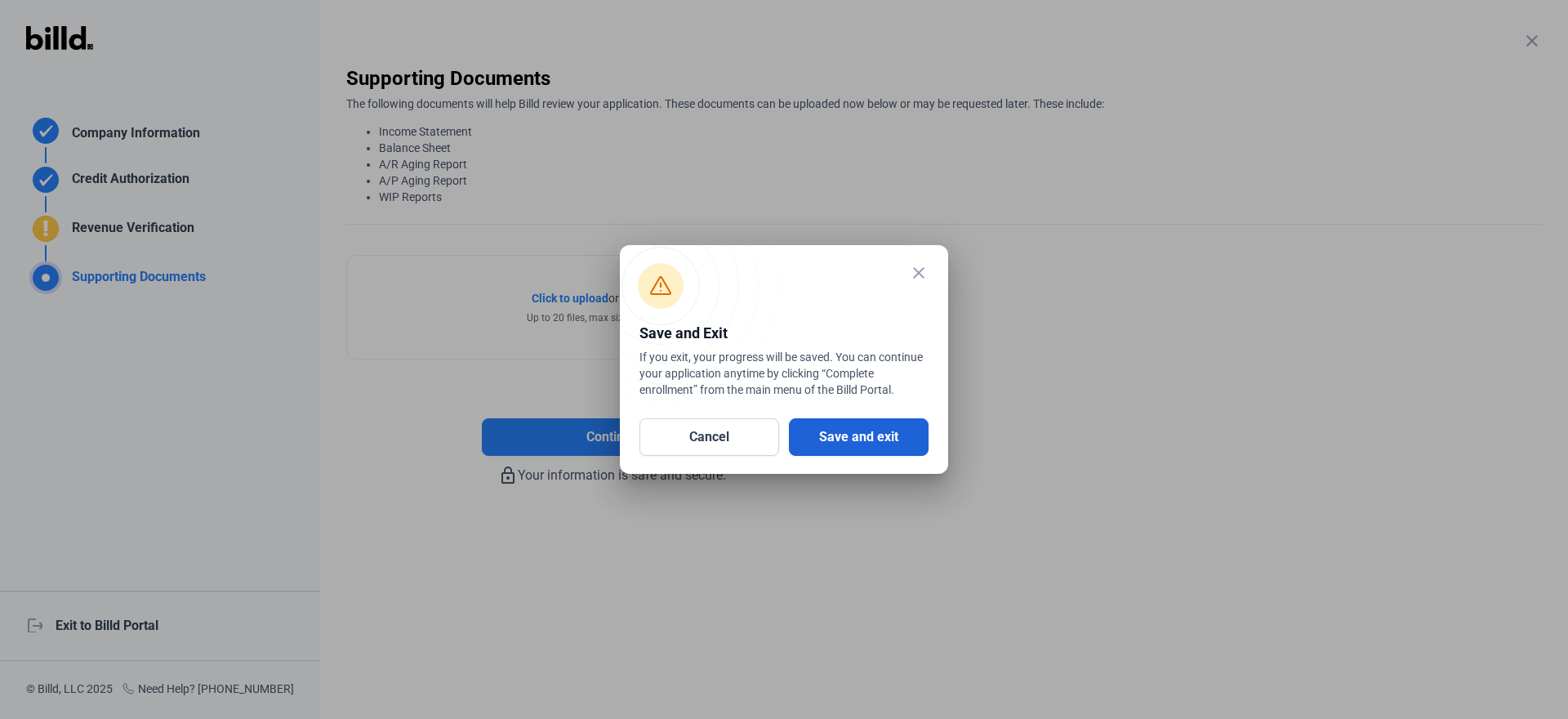
click at [853, 436] on button "Save and exit" at bounding box center [858, 437] width 139 height 38
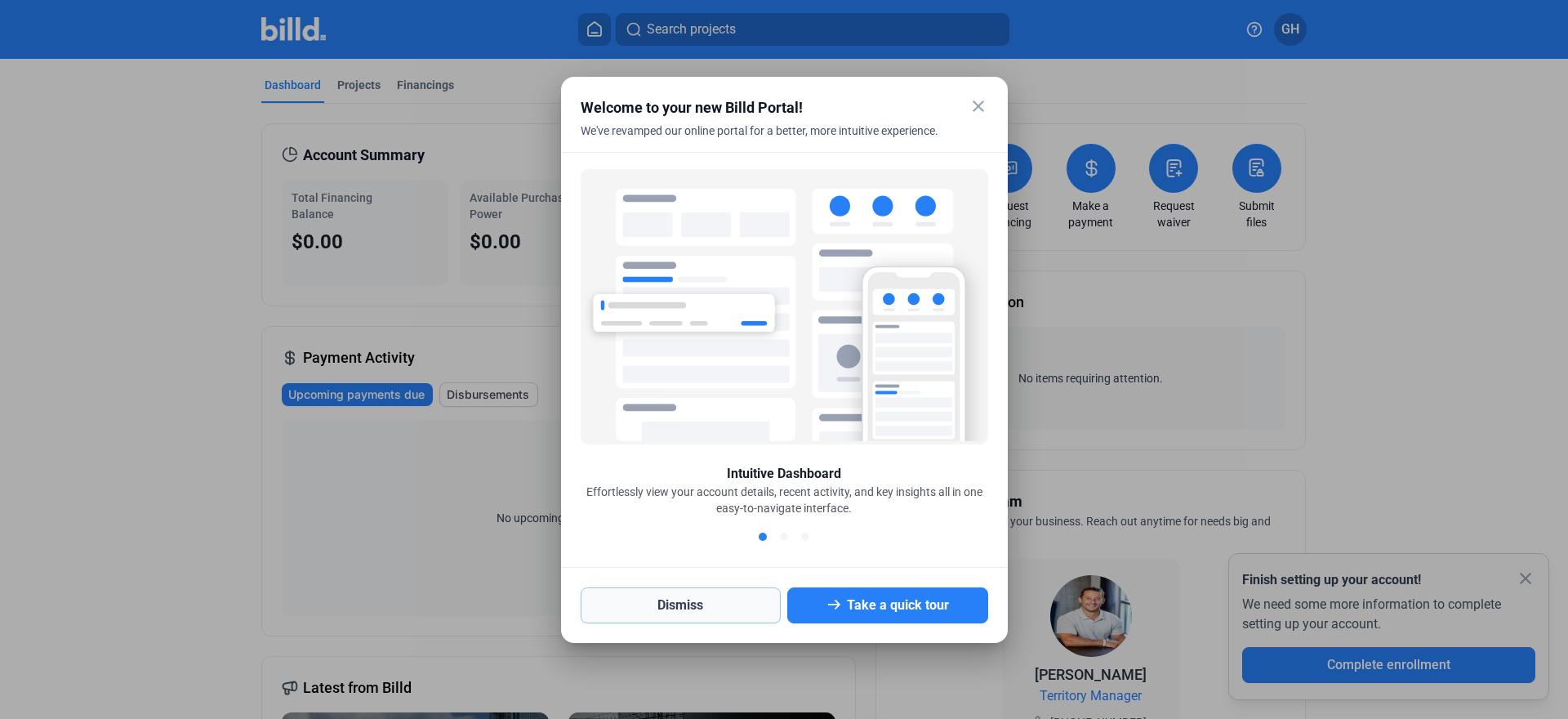
click at [697, 603] on button "Dismiss" at bounding box center [680, 605] width 201 height 36
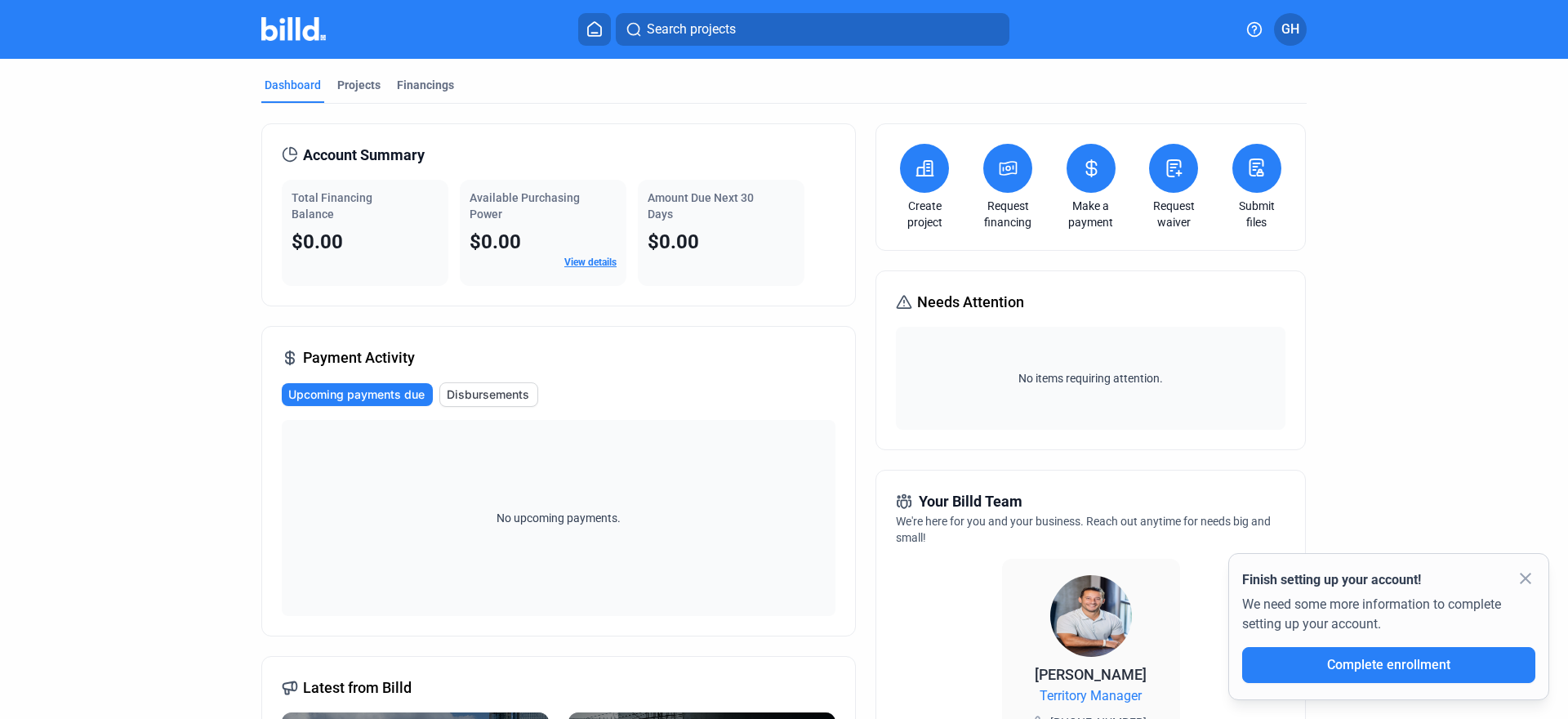
click at [1293, 27] on span "GH" at bounding box center [1290, 28] width 18 height 19
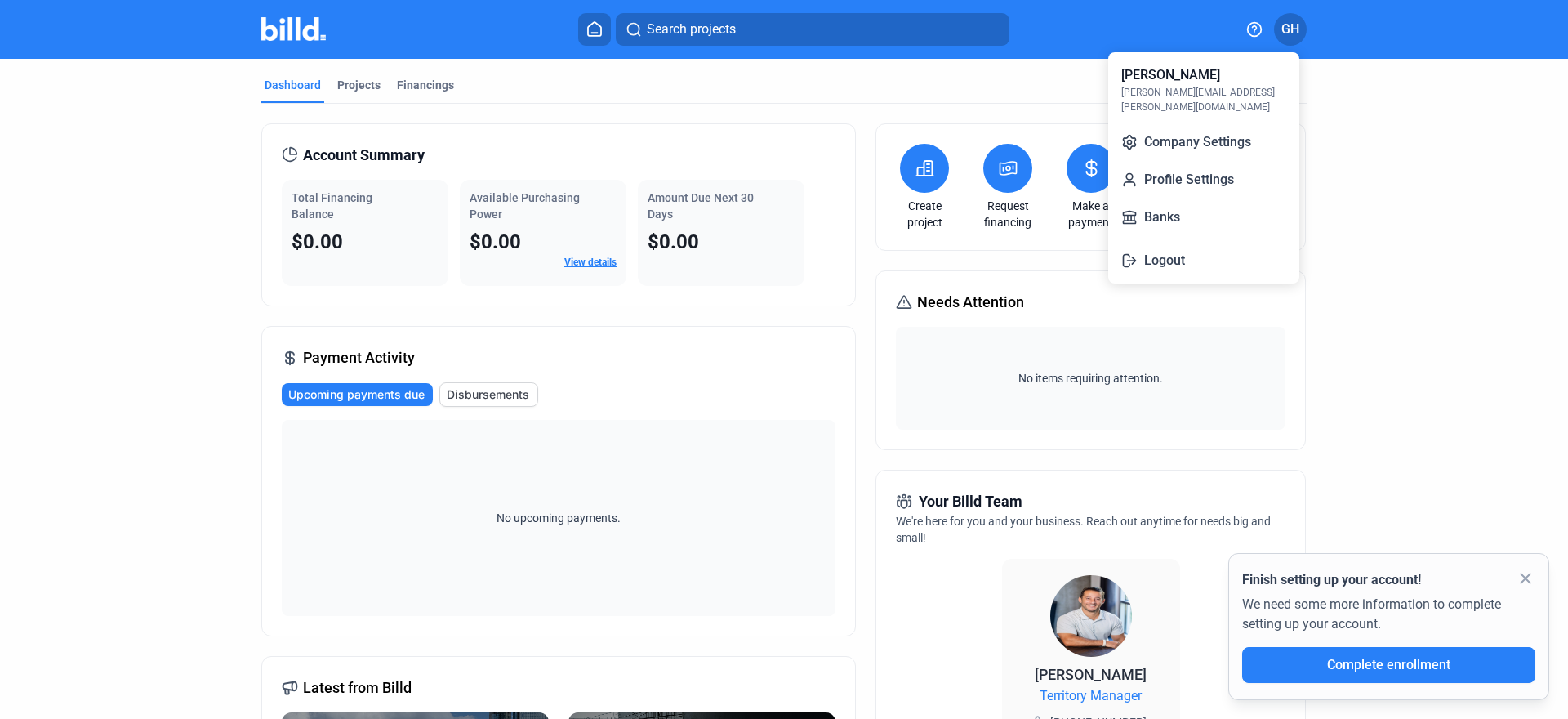
click at [1375, 188] on div at bounding box center [784, 359] width 1568 height 719
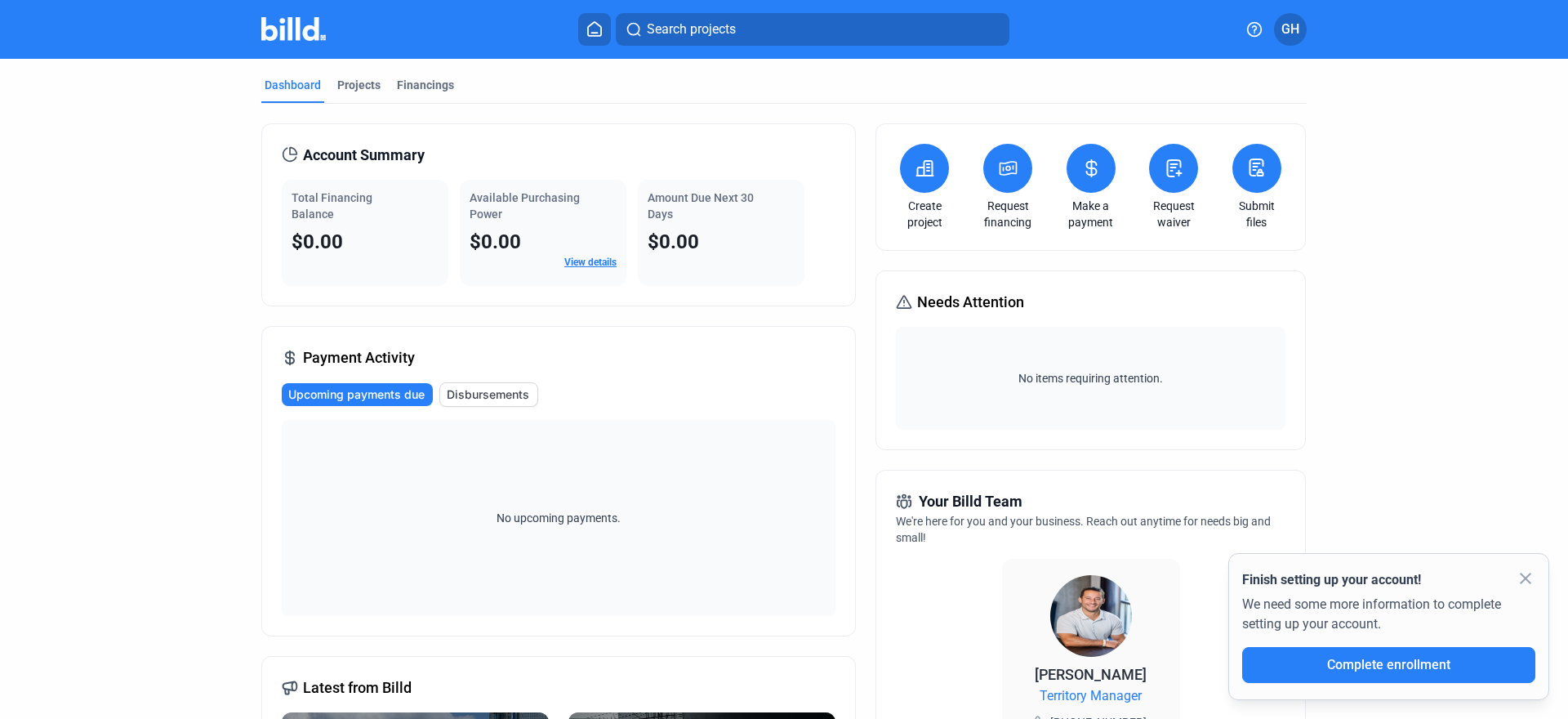
click at [1282, 24] on span "GH" at bounding box center [1290, 28] width 18 height 19
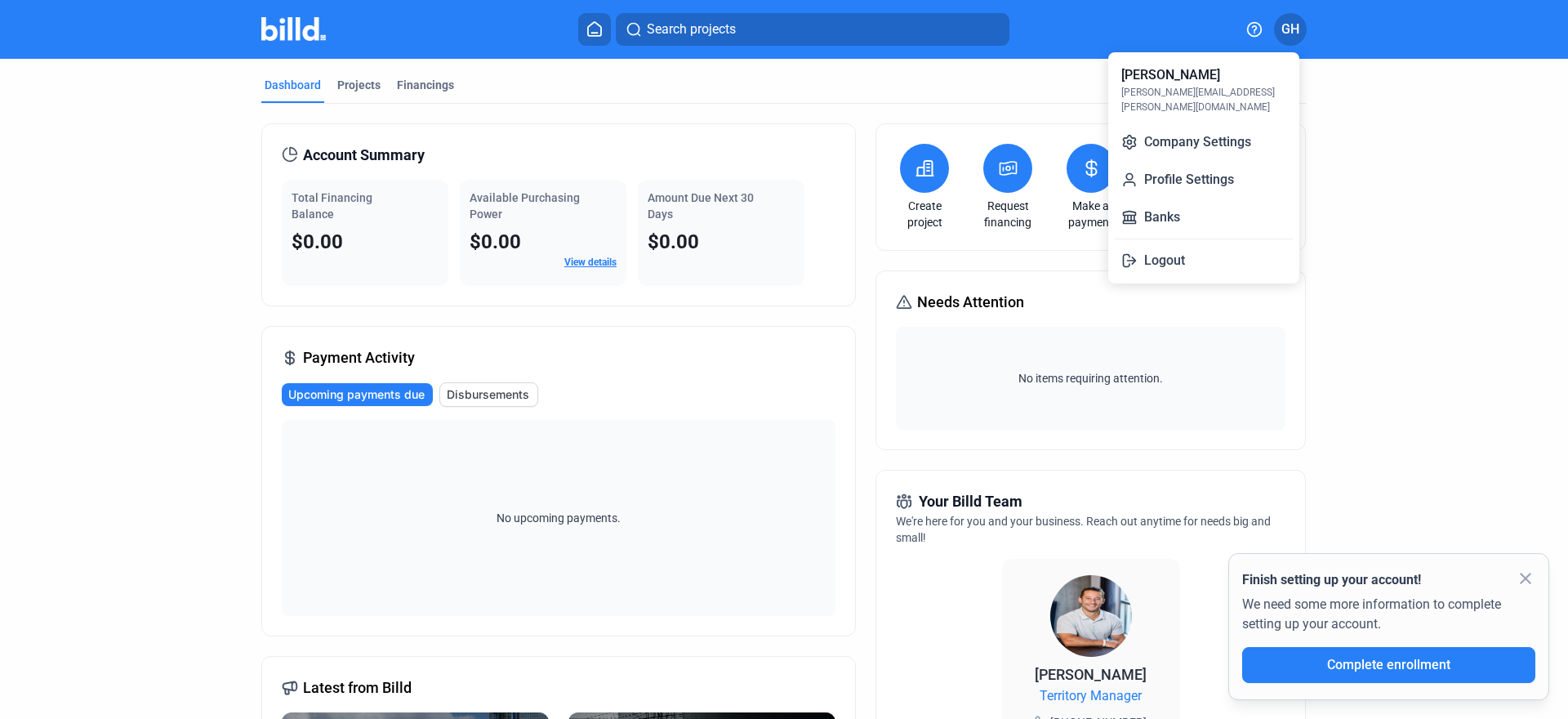
click at [1367, 140] on div at bounding box center [784, 359] width 1568 height 719
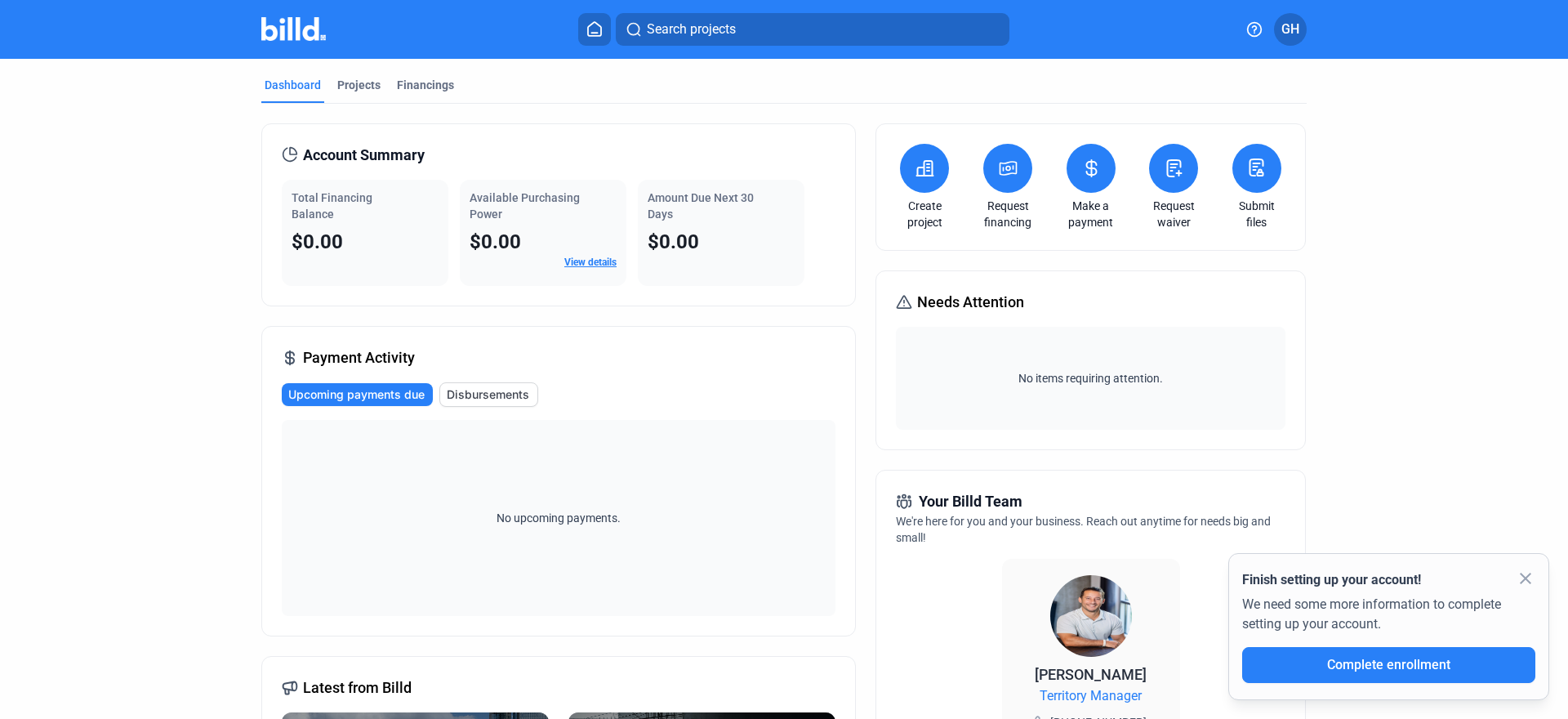
click at [1287, 25] on span "GH" at bounding box center [1290, 28] width 18 height 19
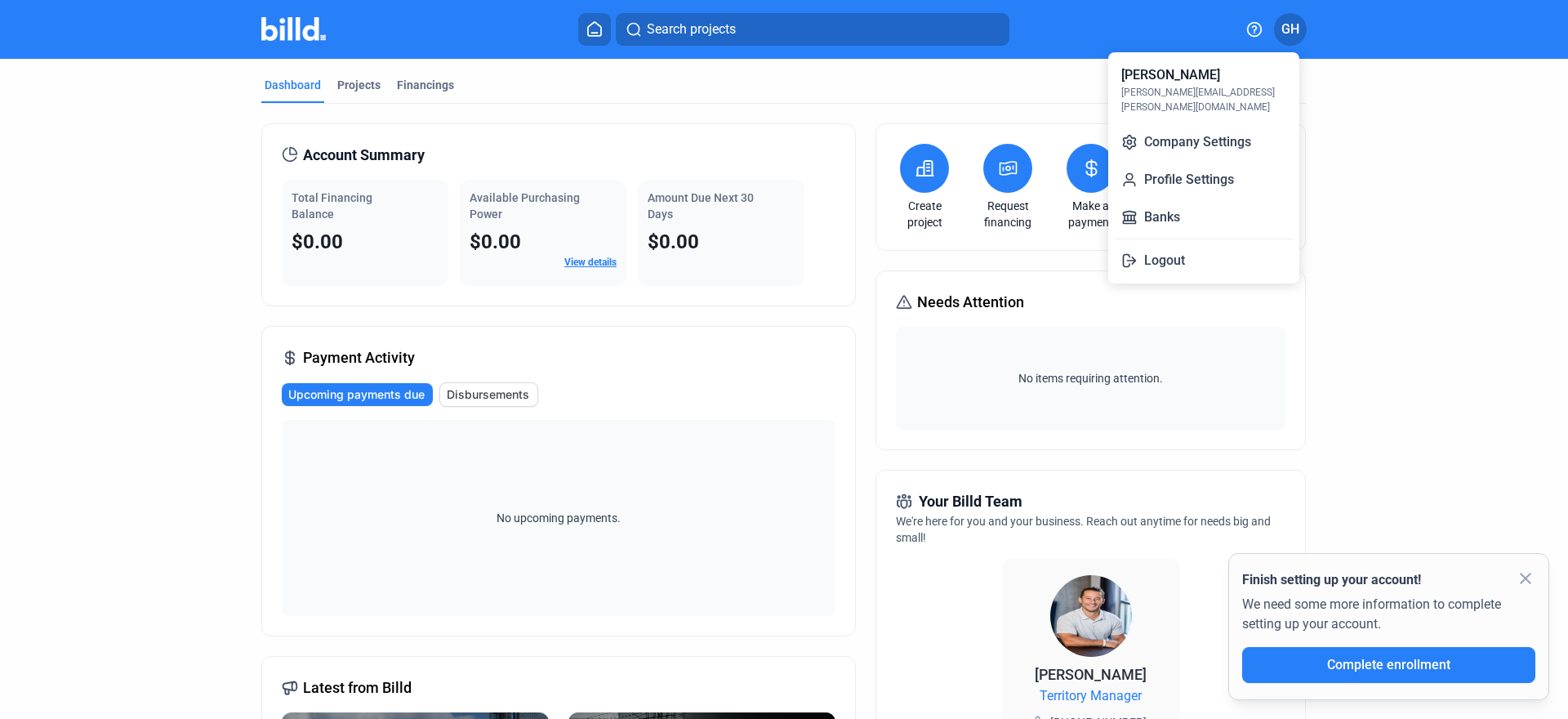
click at [1338, 114] on div at bounding box center [784, 359] width 1568 height 719
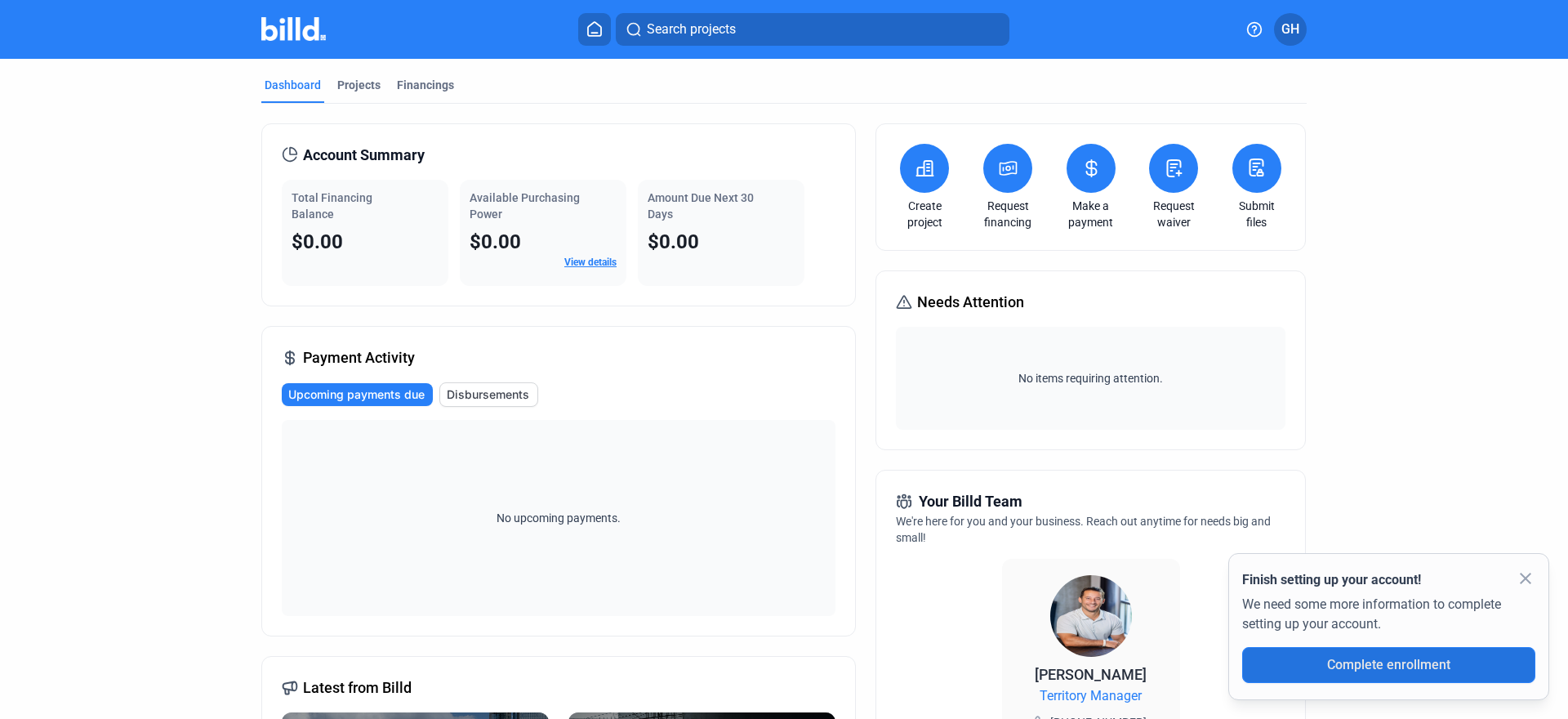
click at [1374, 661] on span "Complete enrollment" at bounding box center [1388, 664] width 124 height 16
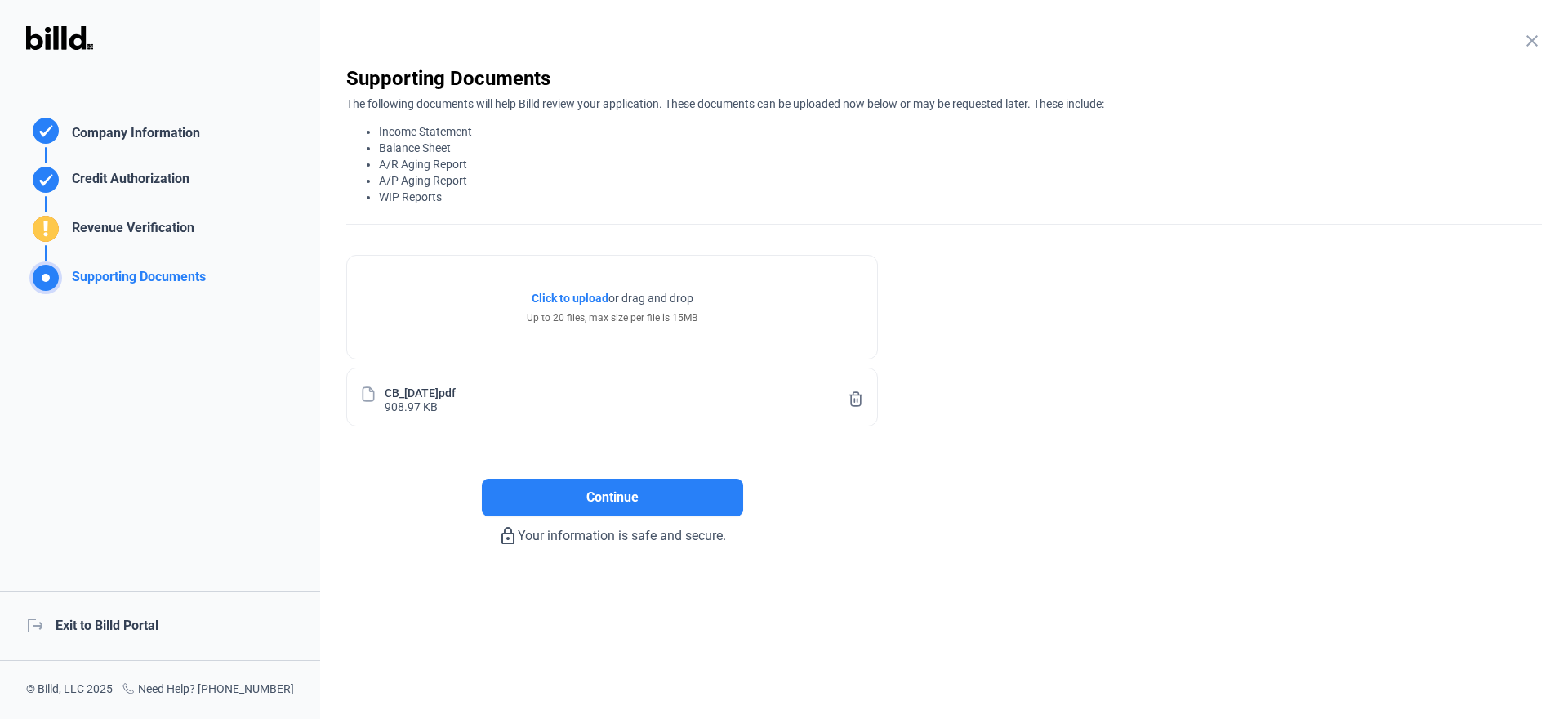
click at [556, 292] on span "Click to upload" at bounding box center [570, 298] width 77 height 13
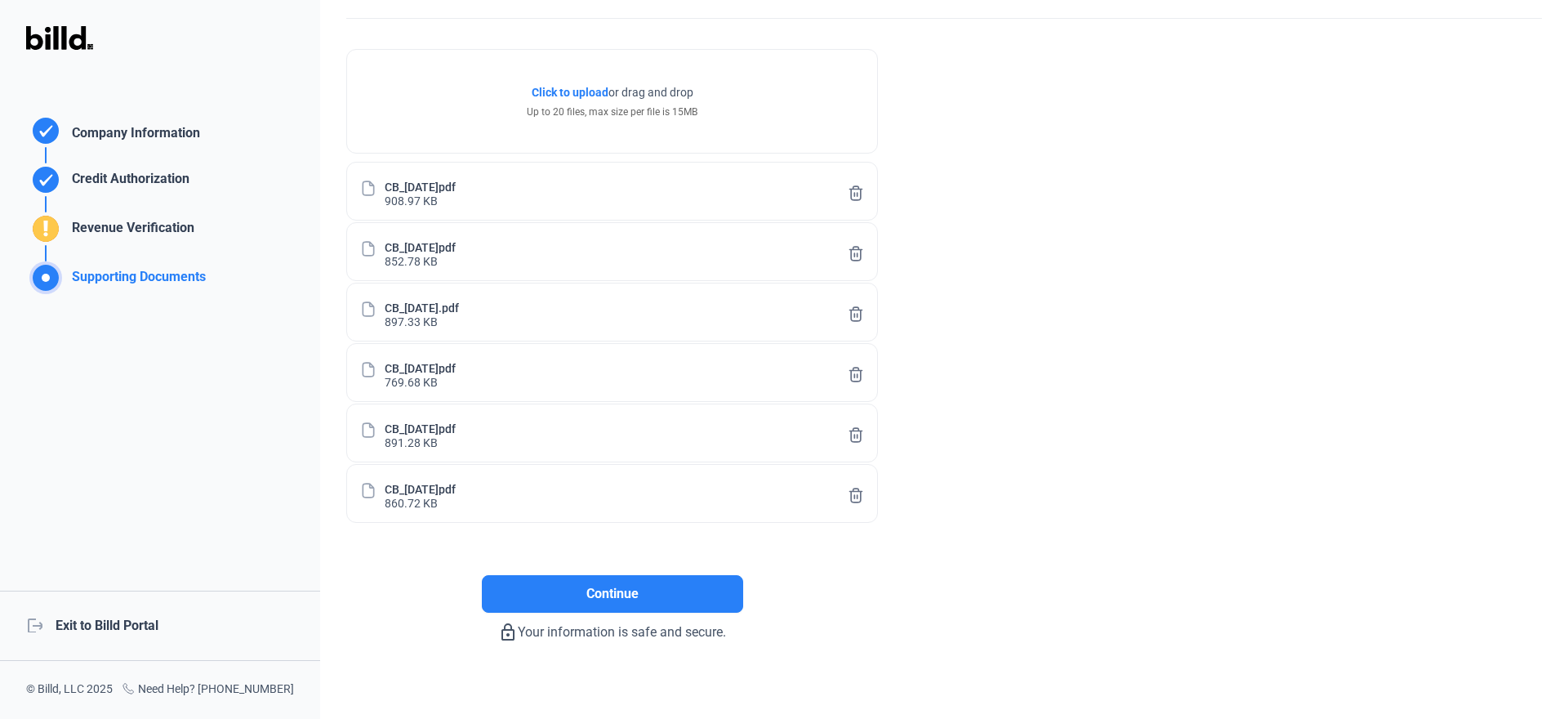
scroll to position [219, 0]
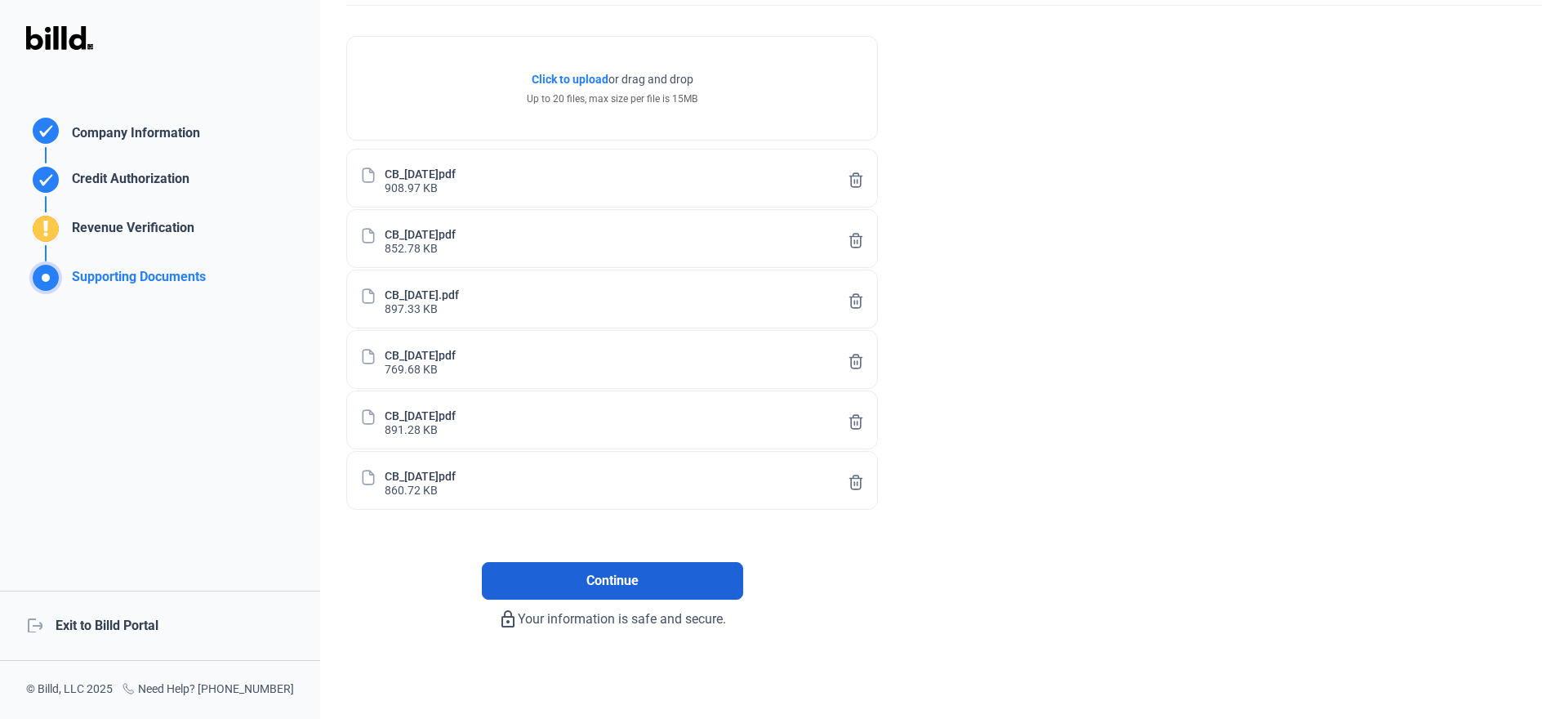
click at [613, 580] on span "Continue" at bounding box center [612, 580] width 53 height 19
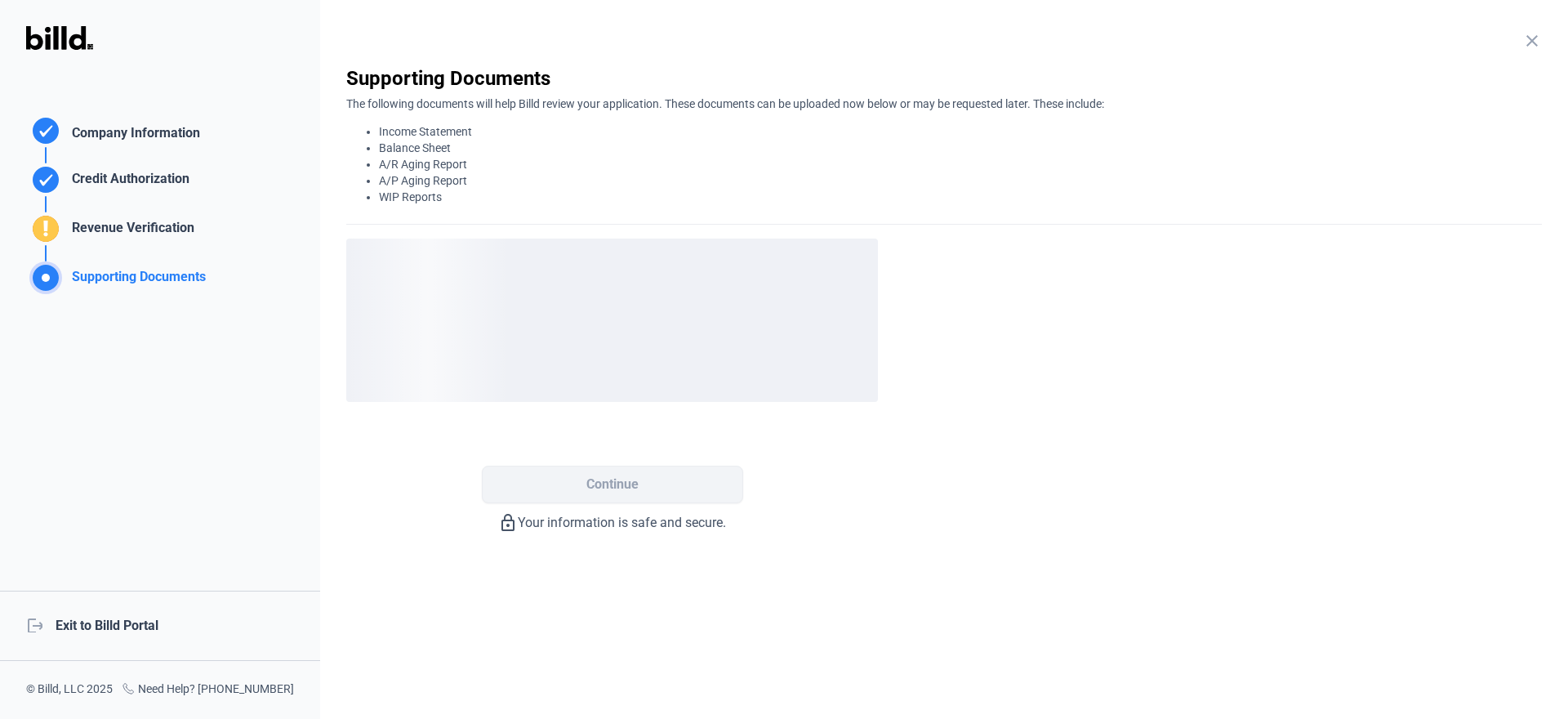
scroll to position [0, 0]
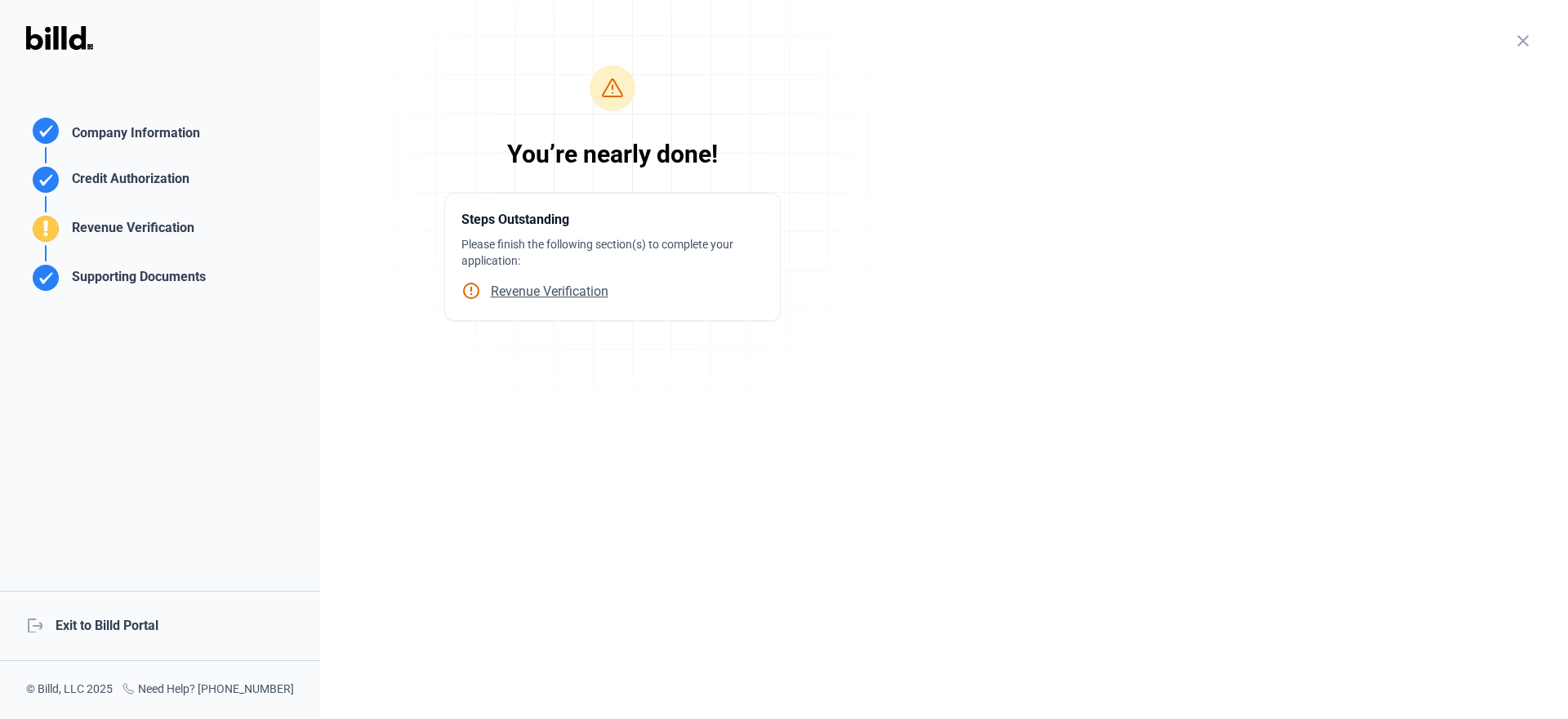
click at [533, 295] on span "Revenue Verification" at bounding box center [544, 291] width 128 height 16
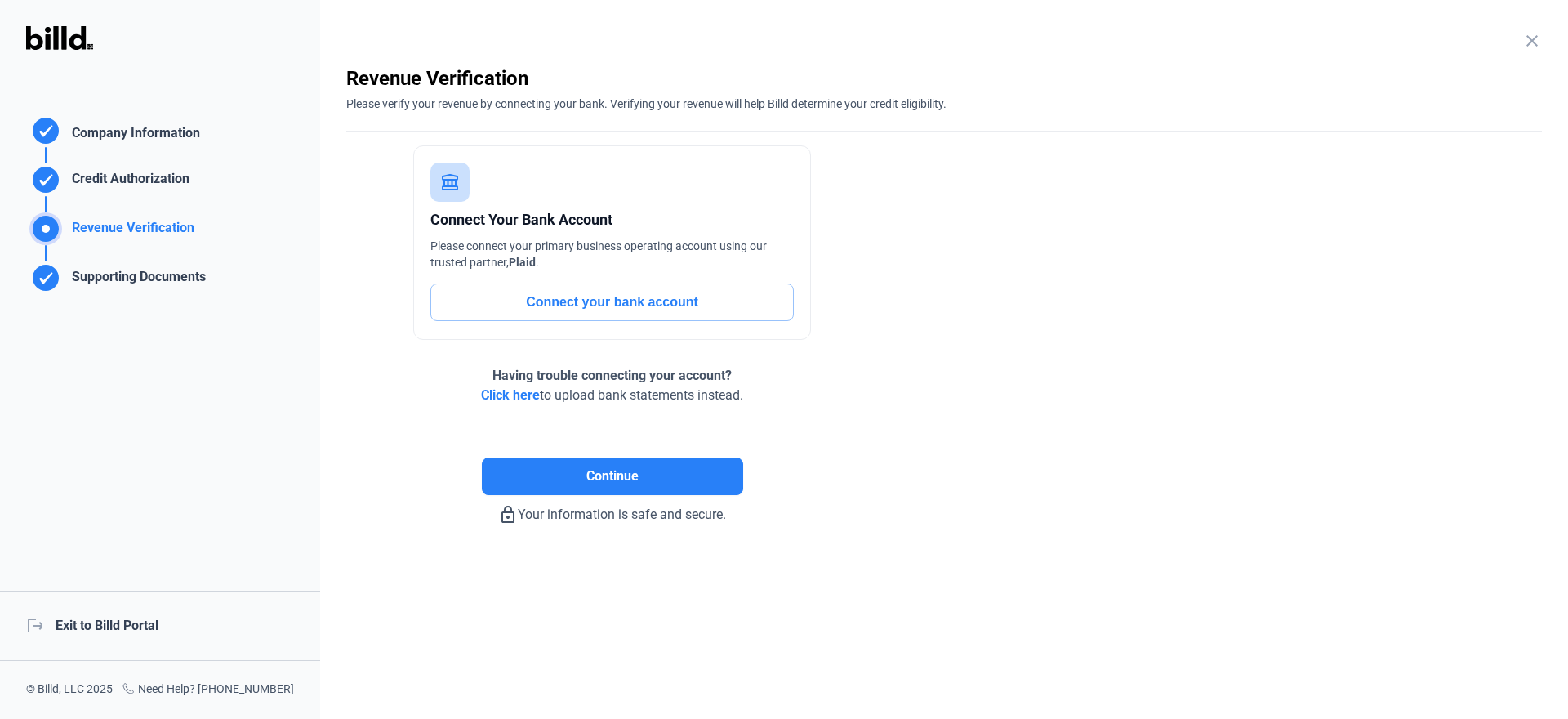
click at [503, 396] on span "Click here" at bounding box center [510, 395] width 58 height 16
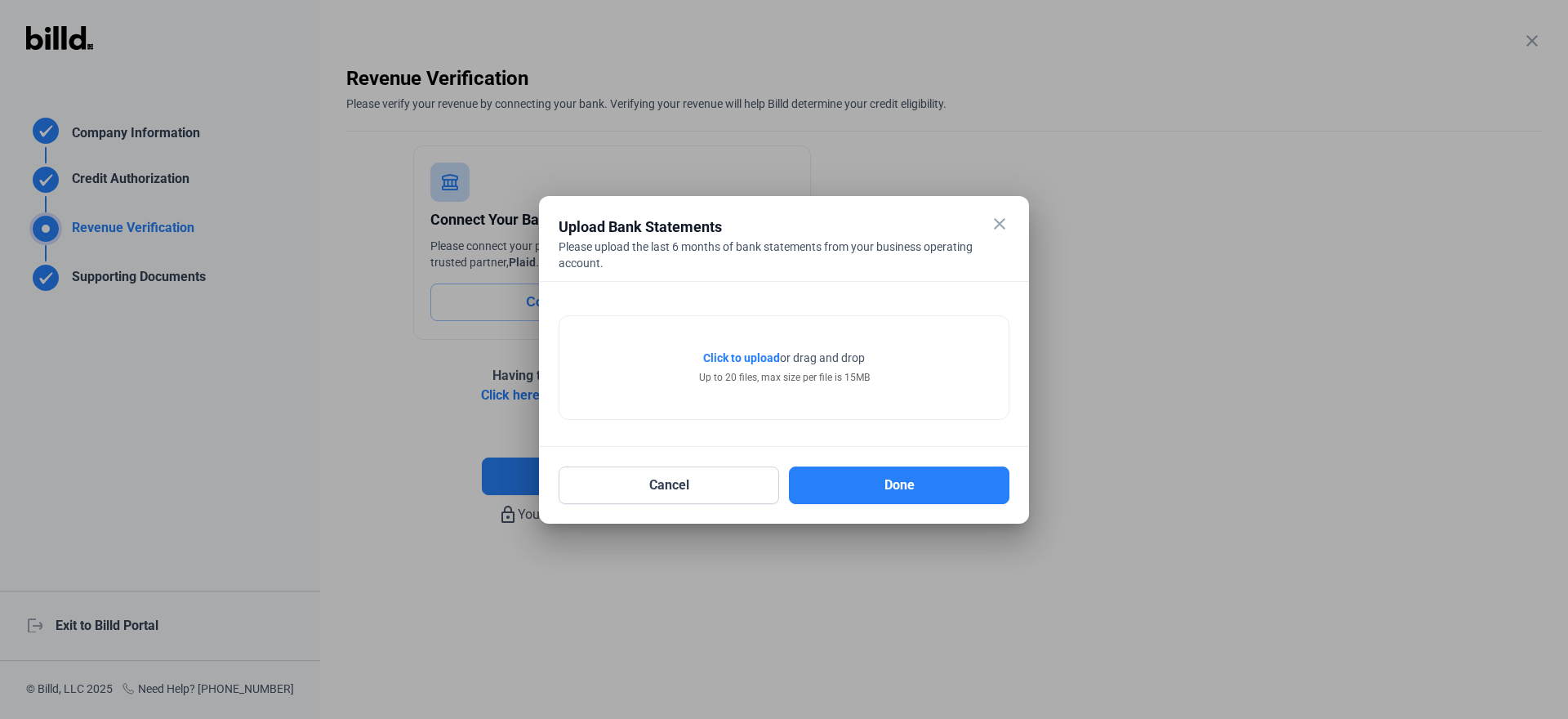
click at [734, 359] on span "Click to upload" at bounding box center [741, 358] width 77 height 13
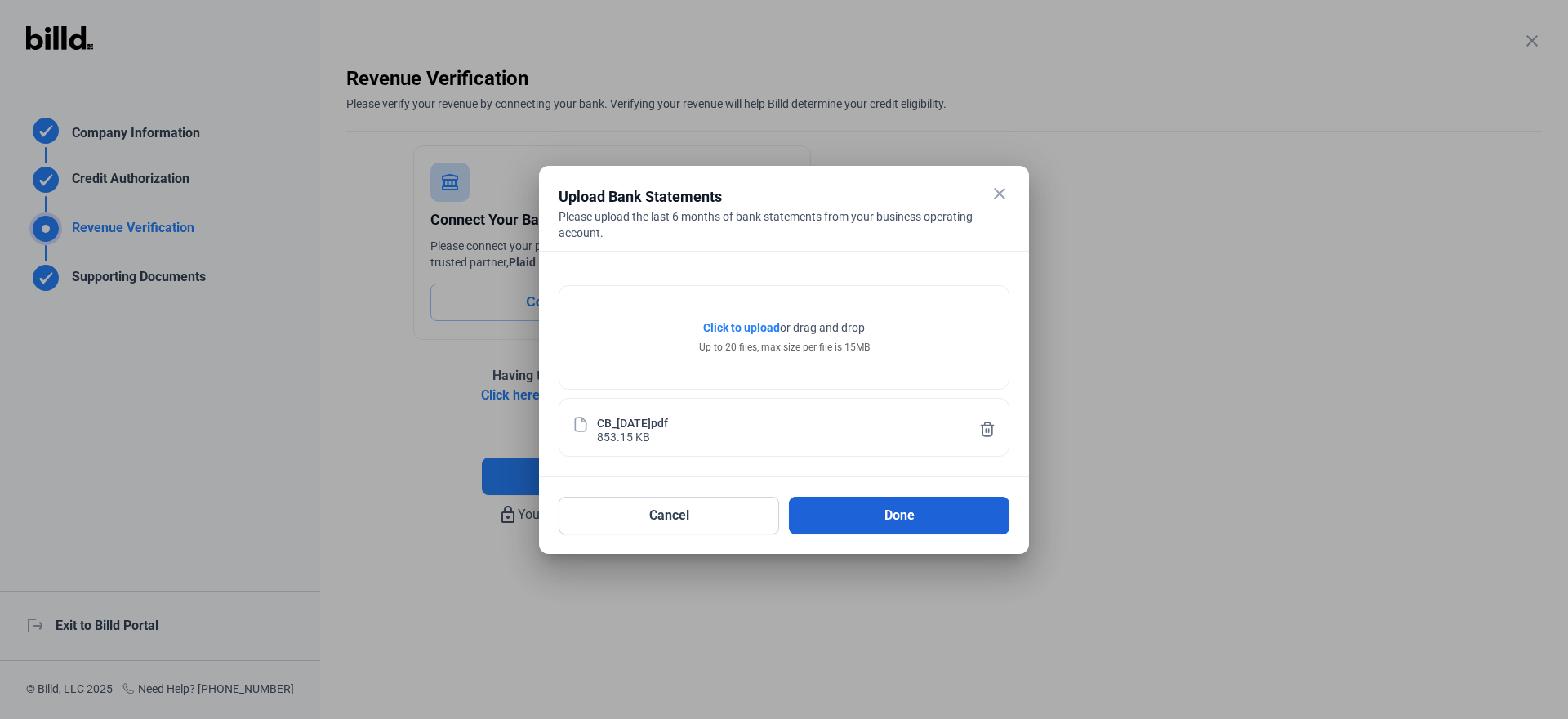
click at [887, 510] on button "Done" at bounding box center [899, 515] width 220 height 38
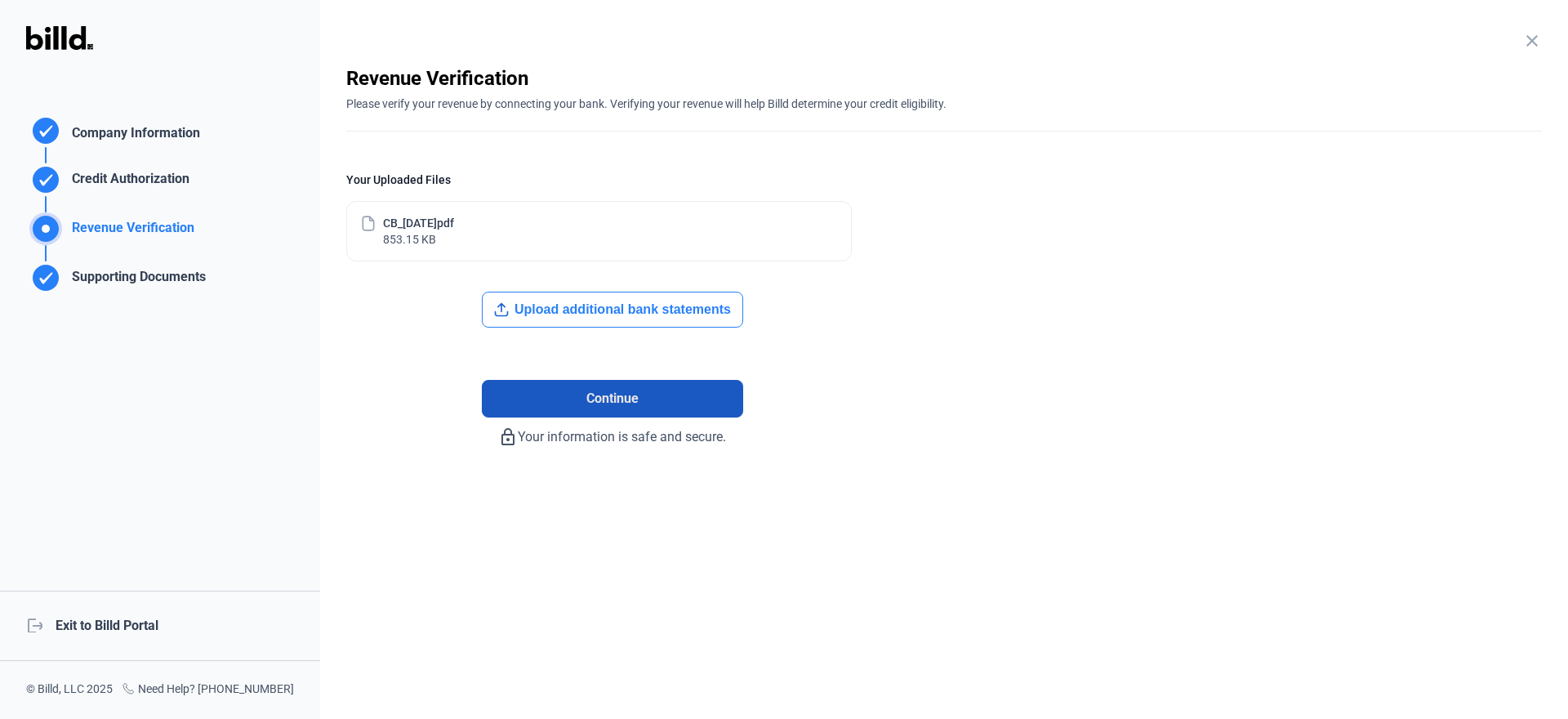
click at [603, 394] on span "Continue" at bounding box center [612, 398] width 53 height 19
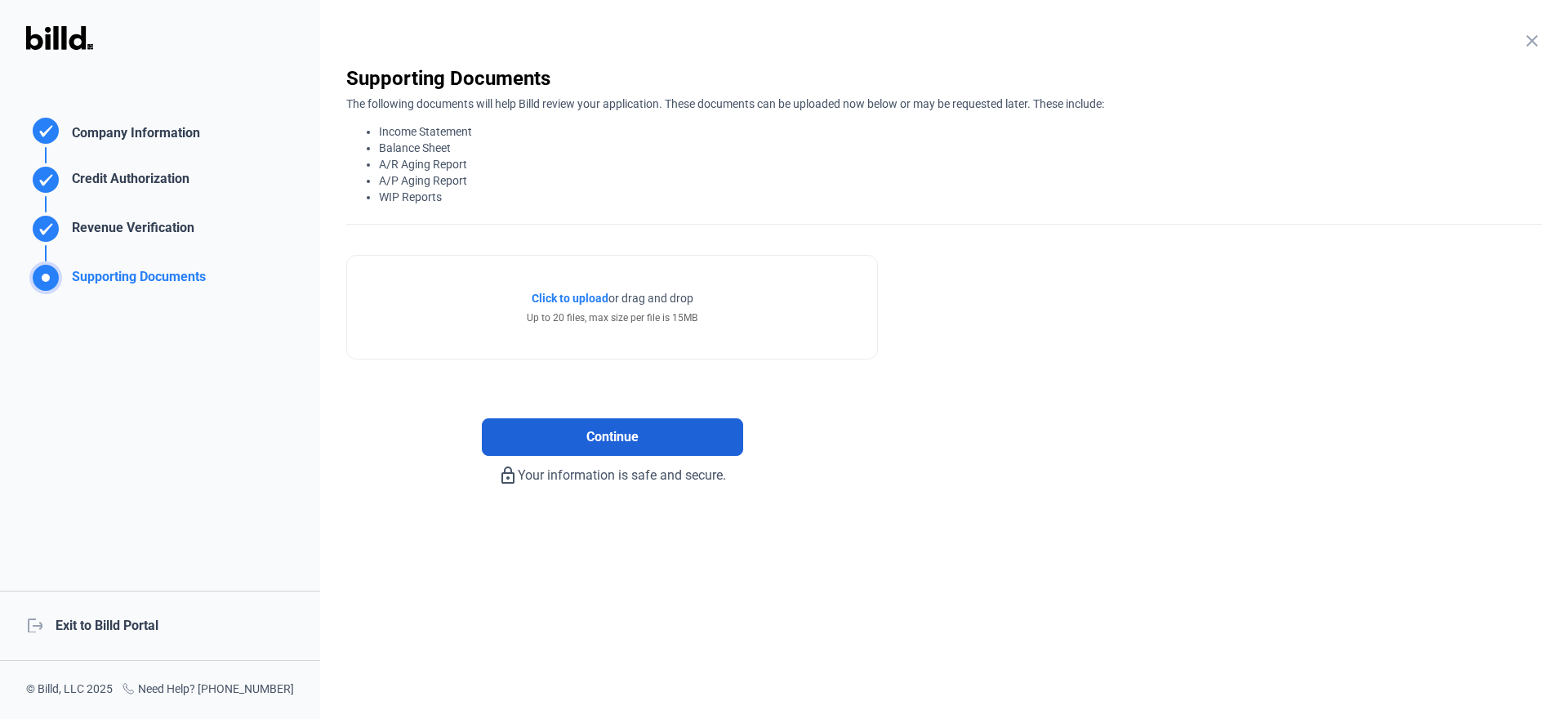
click at [592, 438] on span "Continue" at bounding box center [612, 436] width 53 height 19
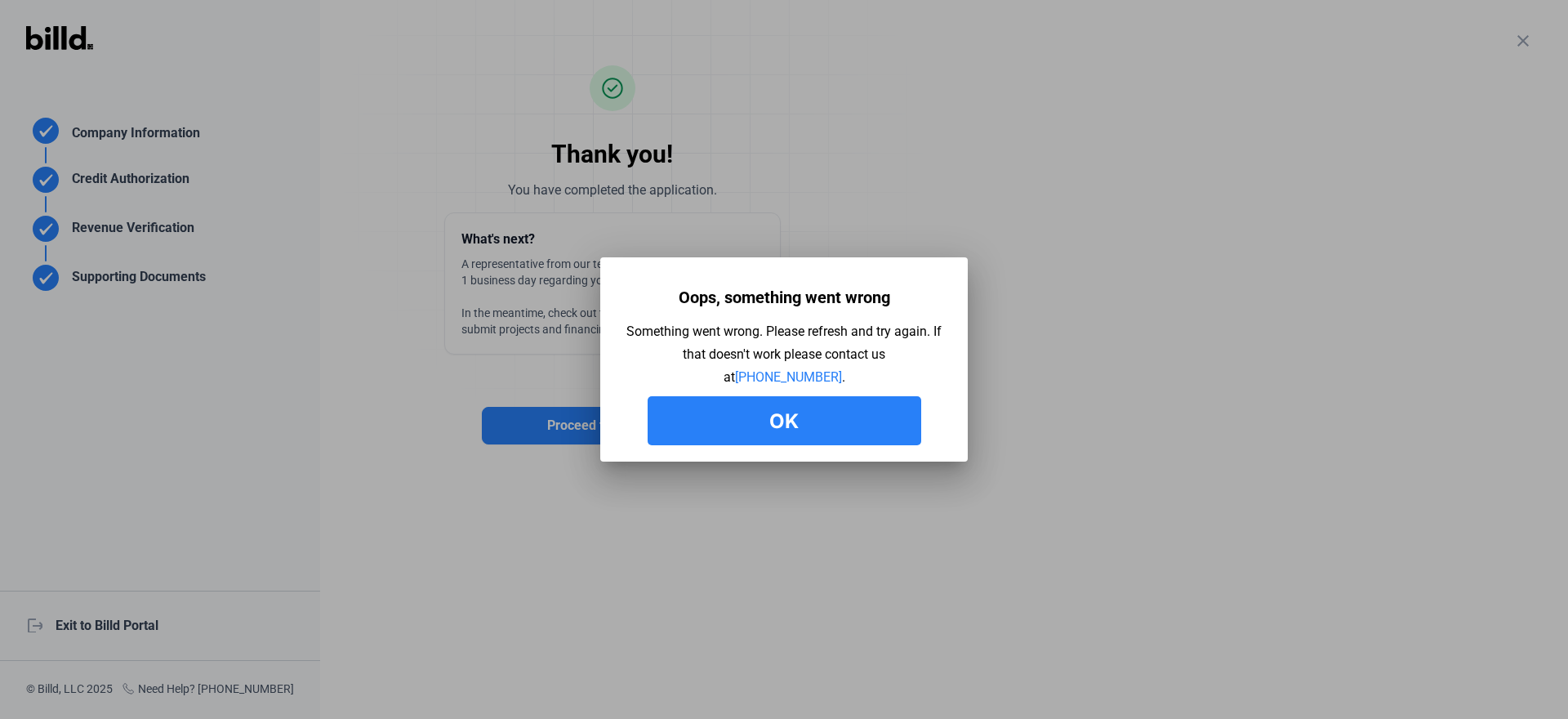
click at [781, 419] on button "Ok" at bounding box center [785, 420] width 274 height 49
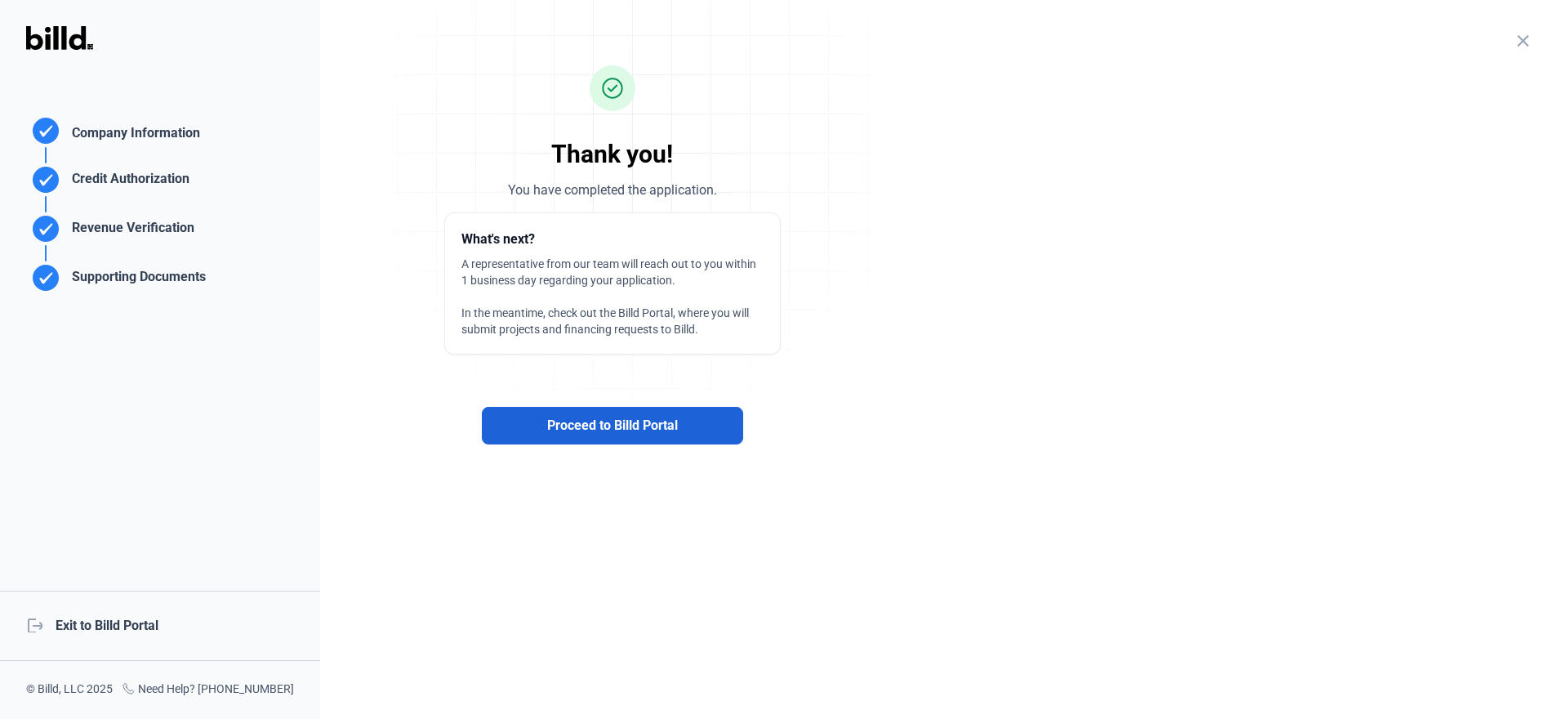
click at [578, 418] on span "Proceed to Billd Portal" at bounding box center [612, 425] width 130 height 19
